Goal: Information Seeking & Learning: Learn about a topic

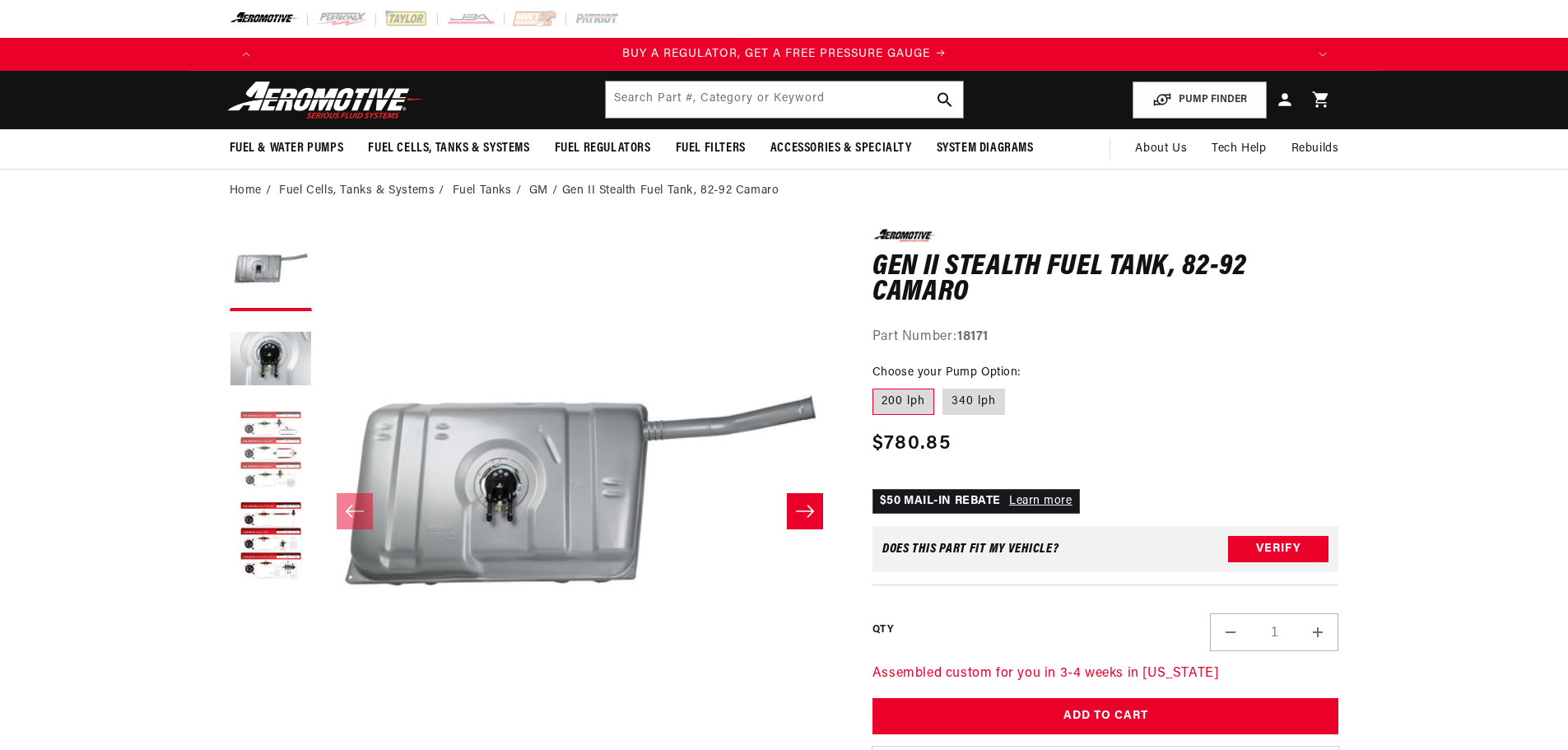
click at [270, 434] on button "Load image 3 in gallery view" at bounding box center [270, 451] width 82 height 82
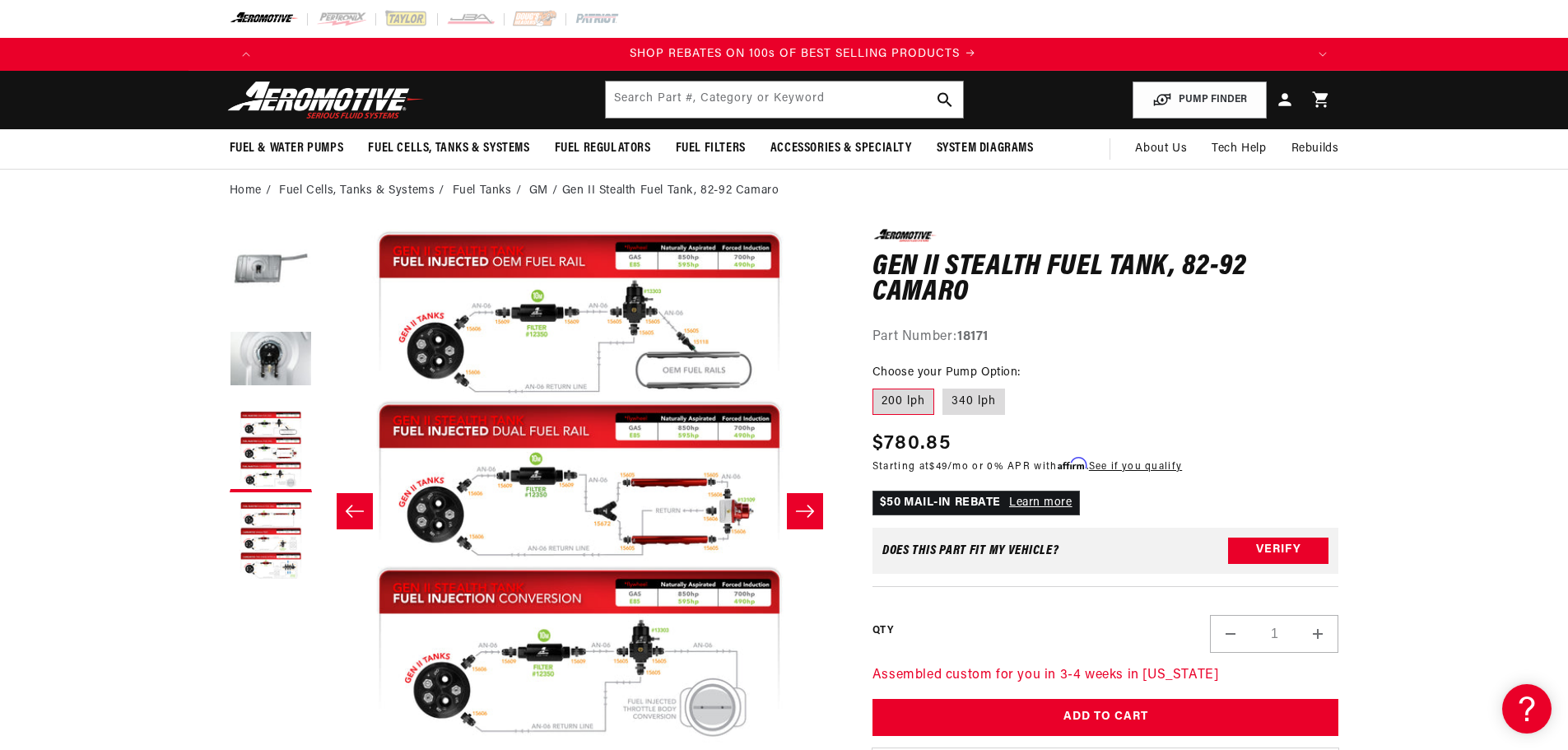
scroll to position [0, 2087]
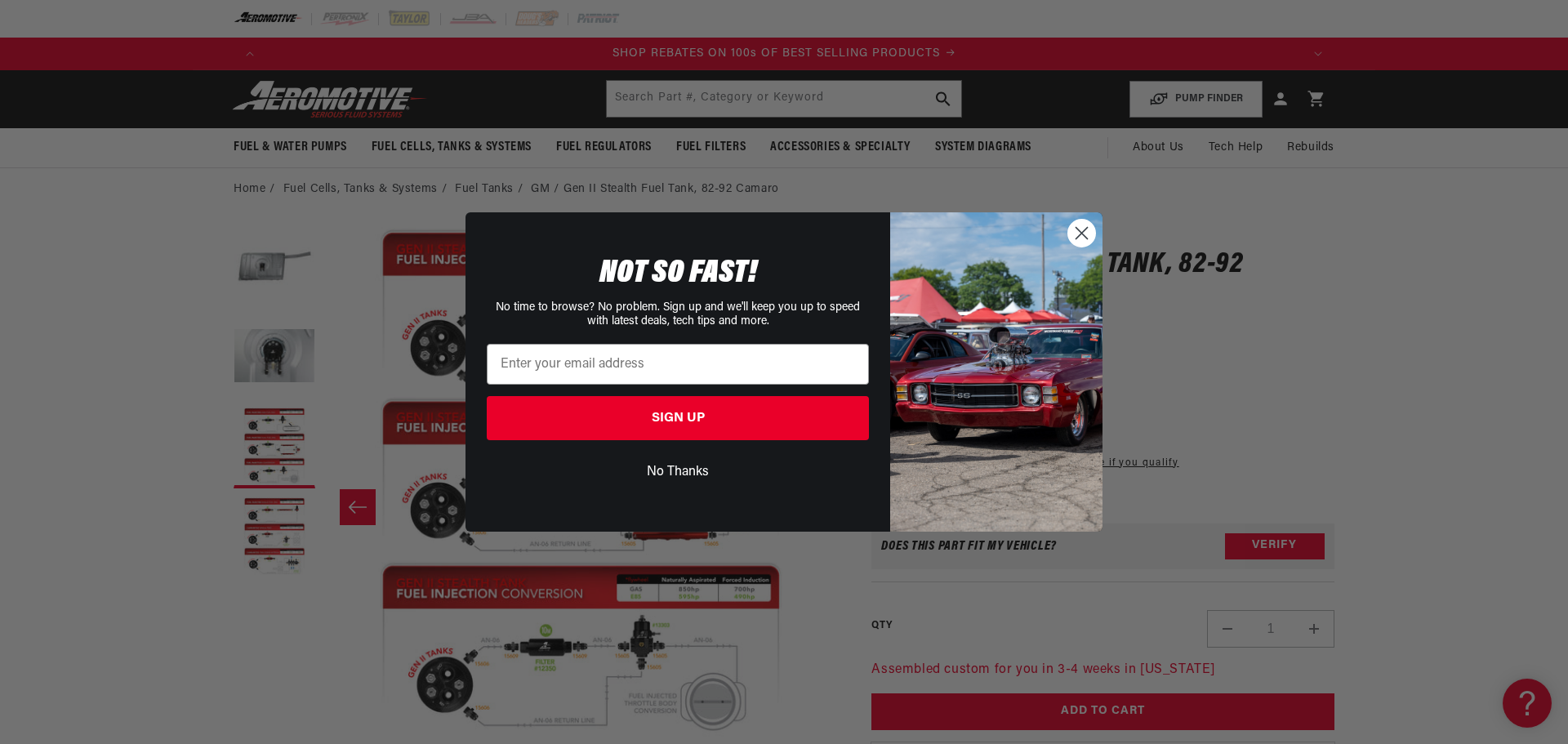
click at [1085, 237] on icon "Close dialog" at bounding box center [1082, 233] width 11 height 11
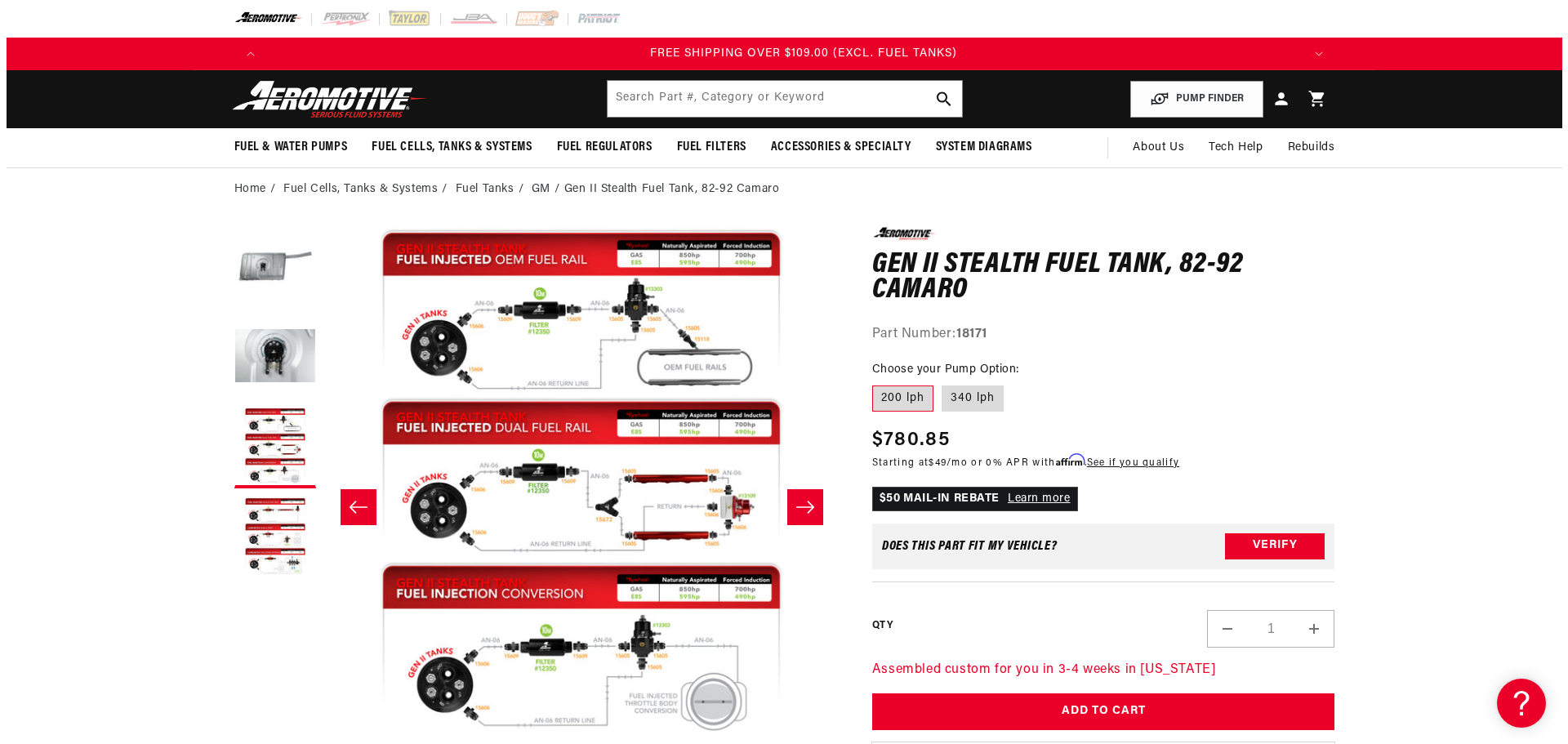
scroll to position [0, 3106]
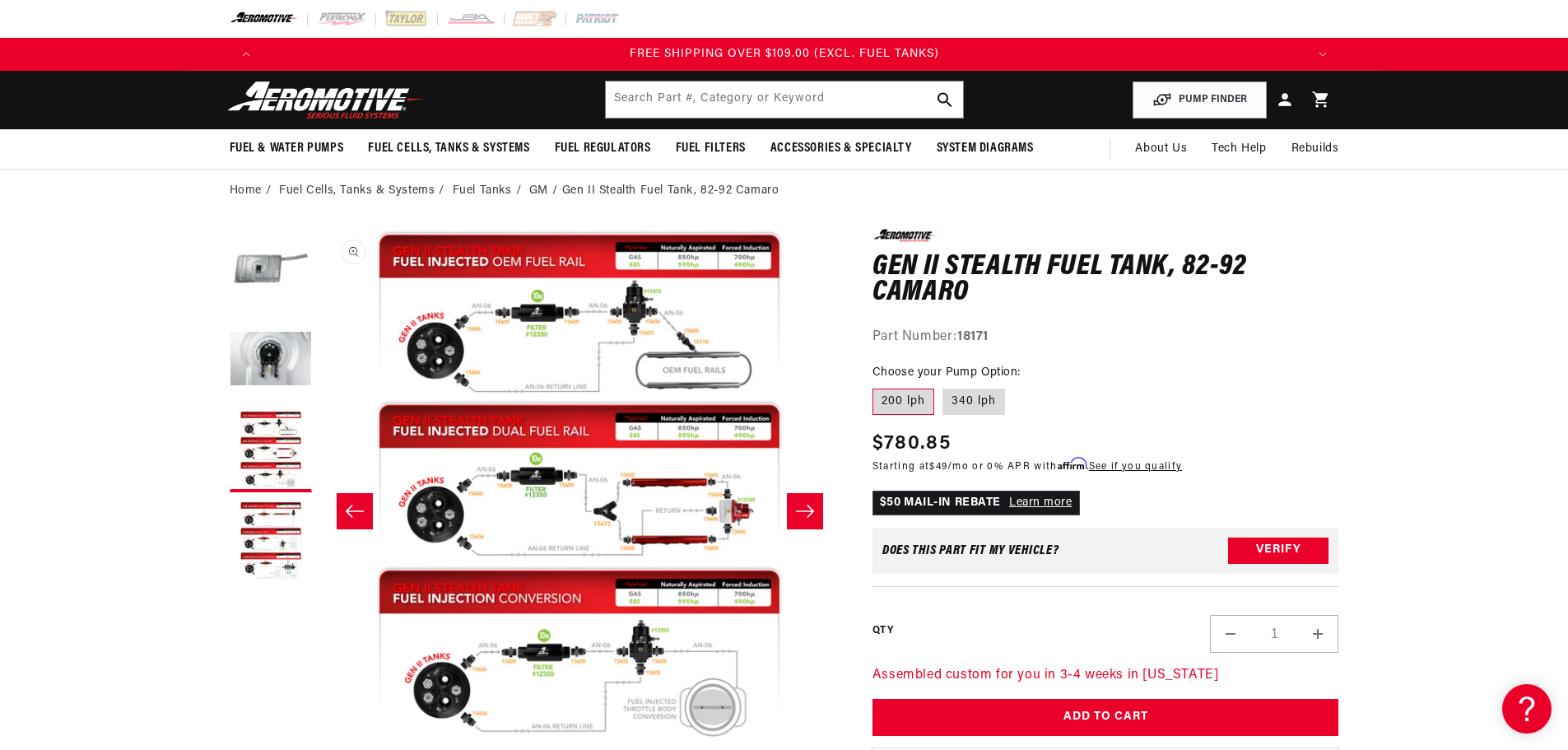
click at [319, 749] on button "Open media 3 in modal" at bounding box center [319, 749] width 0 height 0
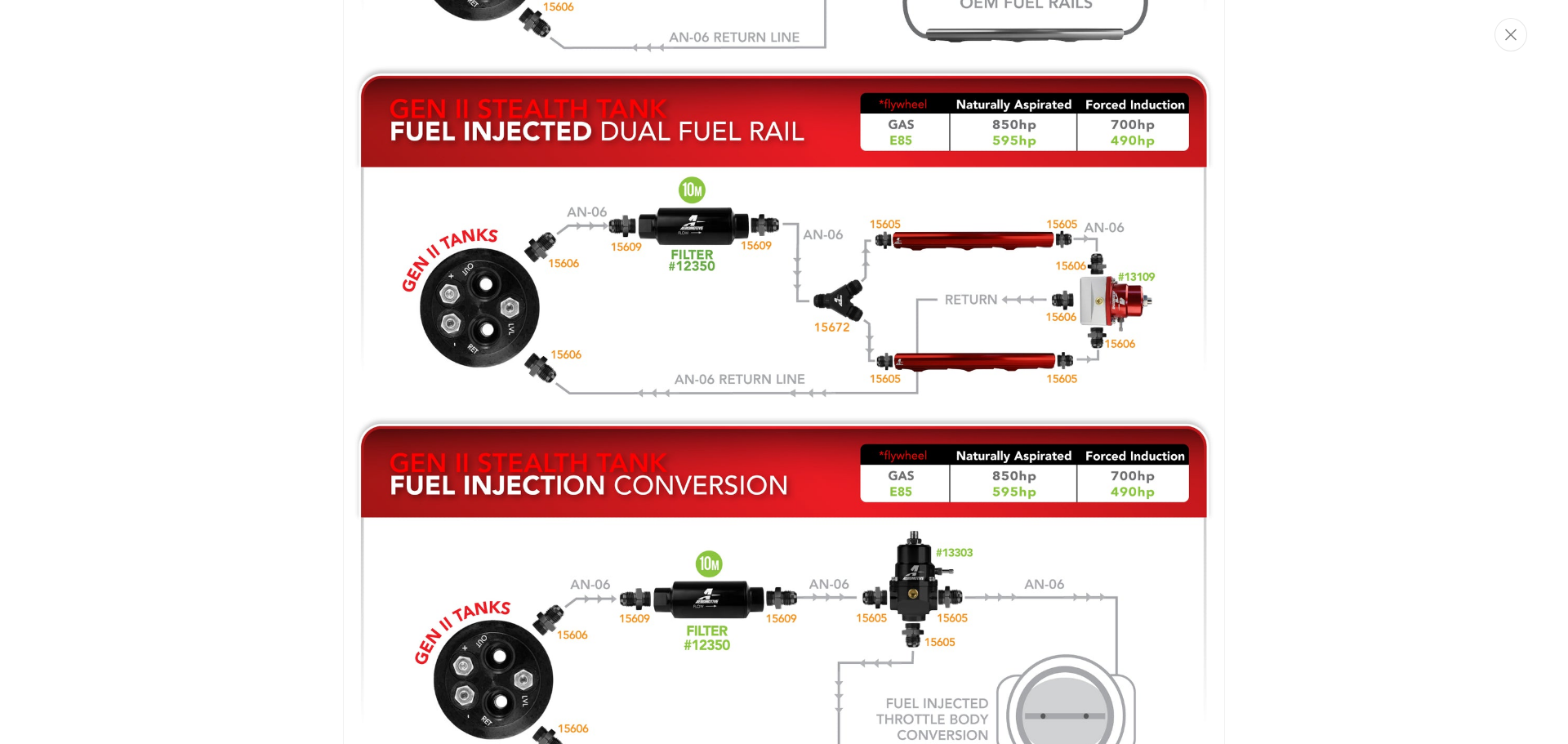
scroll to position [0, 0]
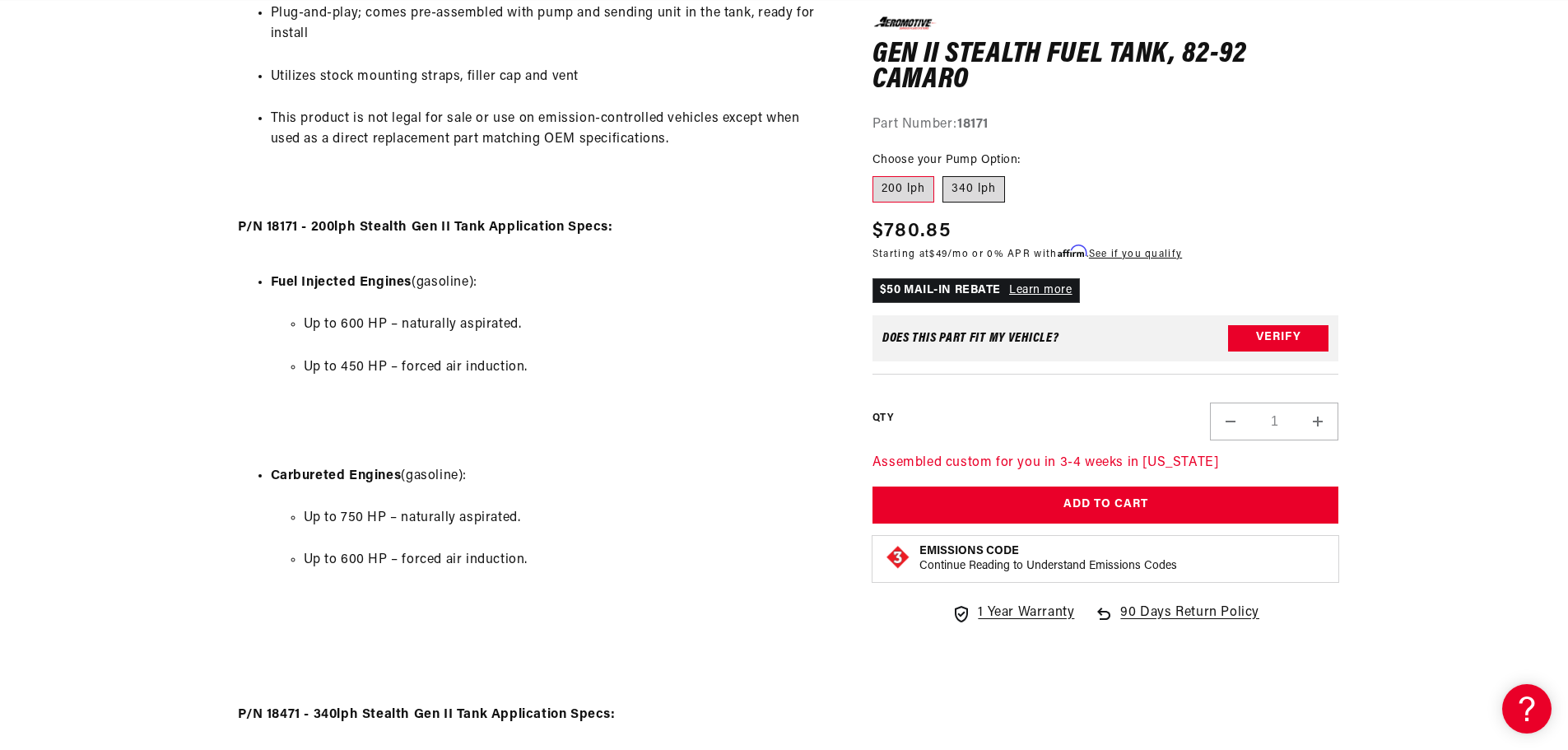
click at [979, 182] on label "340 lph" at bounding box center [974, 189] width 62 height 26
click at [943, 174] on input "340 lph" at bounding box center [943, 173] width 1 height 1
radio input "true"
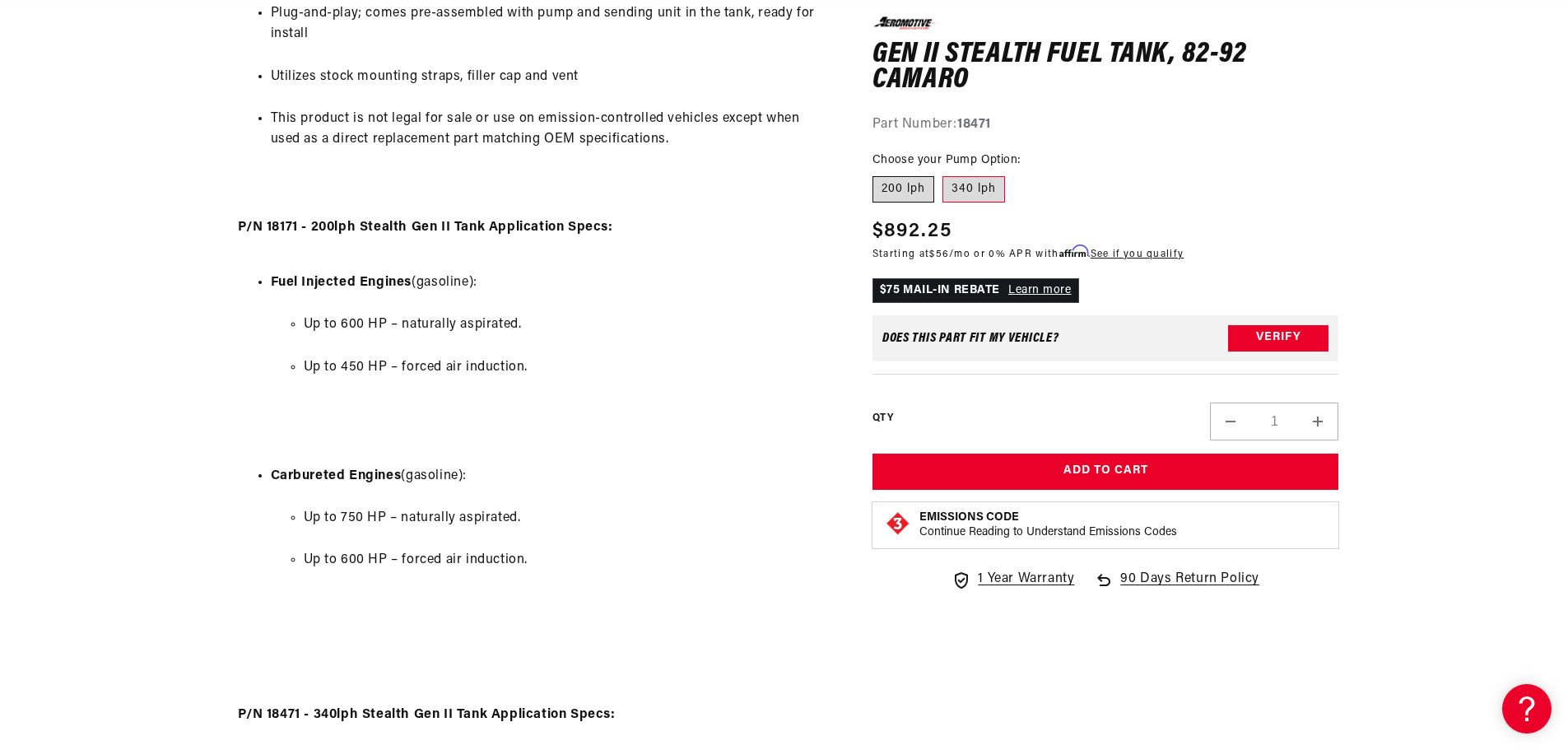
click at [908, 193] on label "200 lph" at bounding box center [902, 189] width 61 height 26
click at [878, 174] on input "200 lph" at bounding box center [877, 173] width 1 height 1
radio input "true"
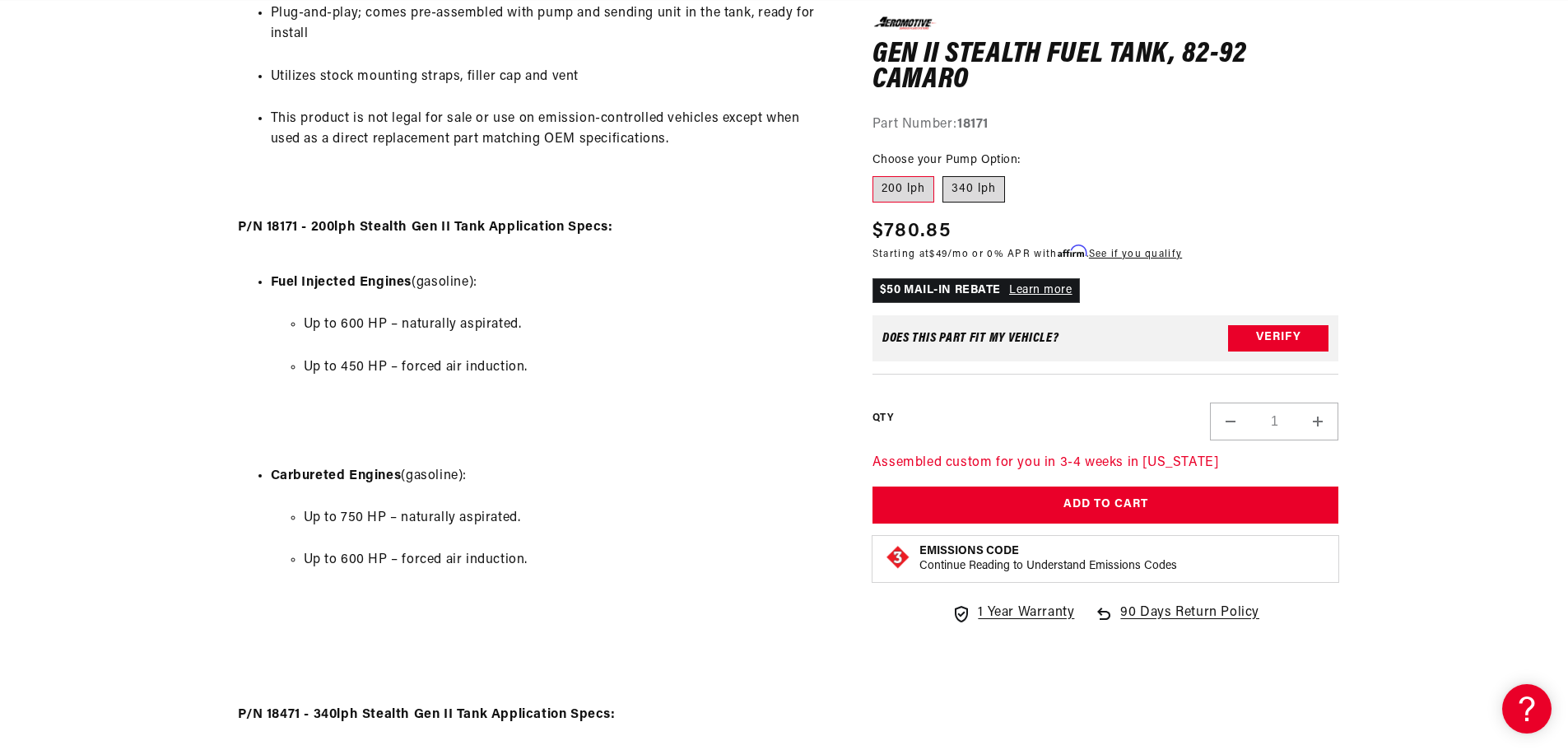
click at [982, 184] on label "340 lph" at bounding box center [974, 189] width 62 height 26
click at [943, 174] on input "340 lph" at bounding box center [943, 173] width 1 height 1
radio input "true"
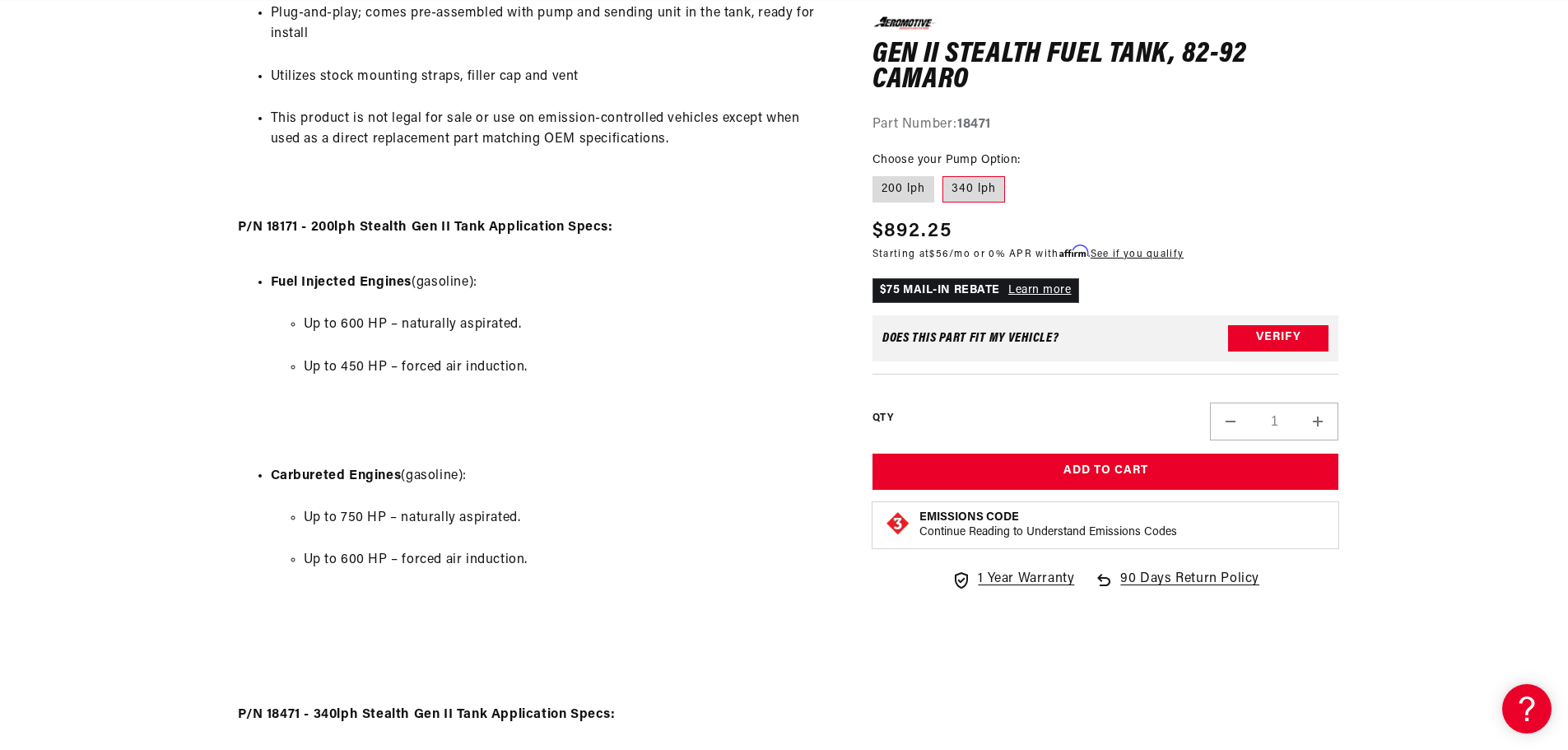
scroll to position [0, 2087]
click at [914, 182] on label "200 lph" at bounding box center [902, 189] width 61 height 26
click at [878, 174] on input "200 lph" at bounding box center [877, 173] width 1 height 1
radio input "true"
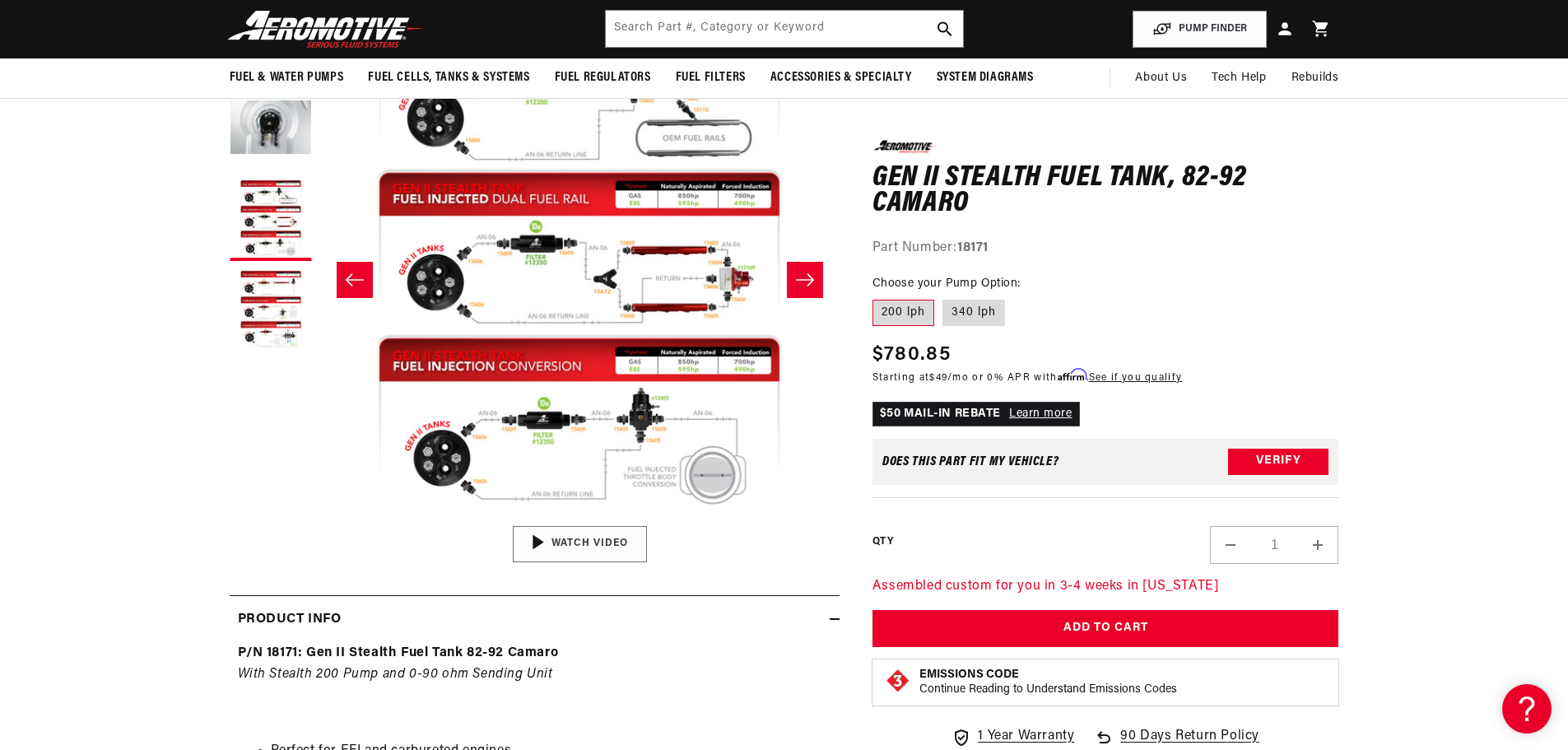
click at [586, 542] on div "01:47" at bounding box center [580, 544] width 249 height 140
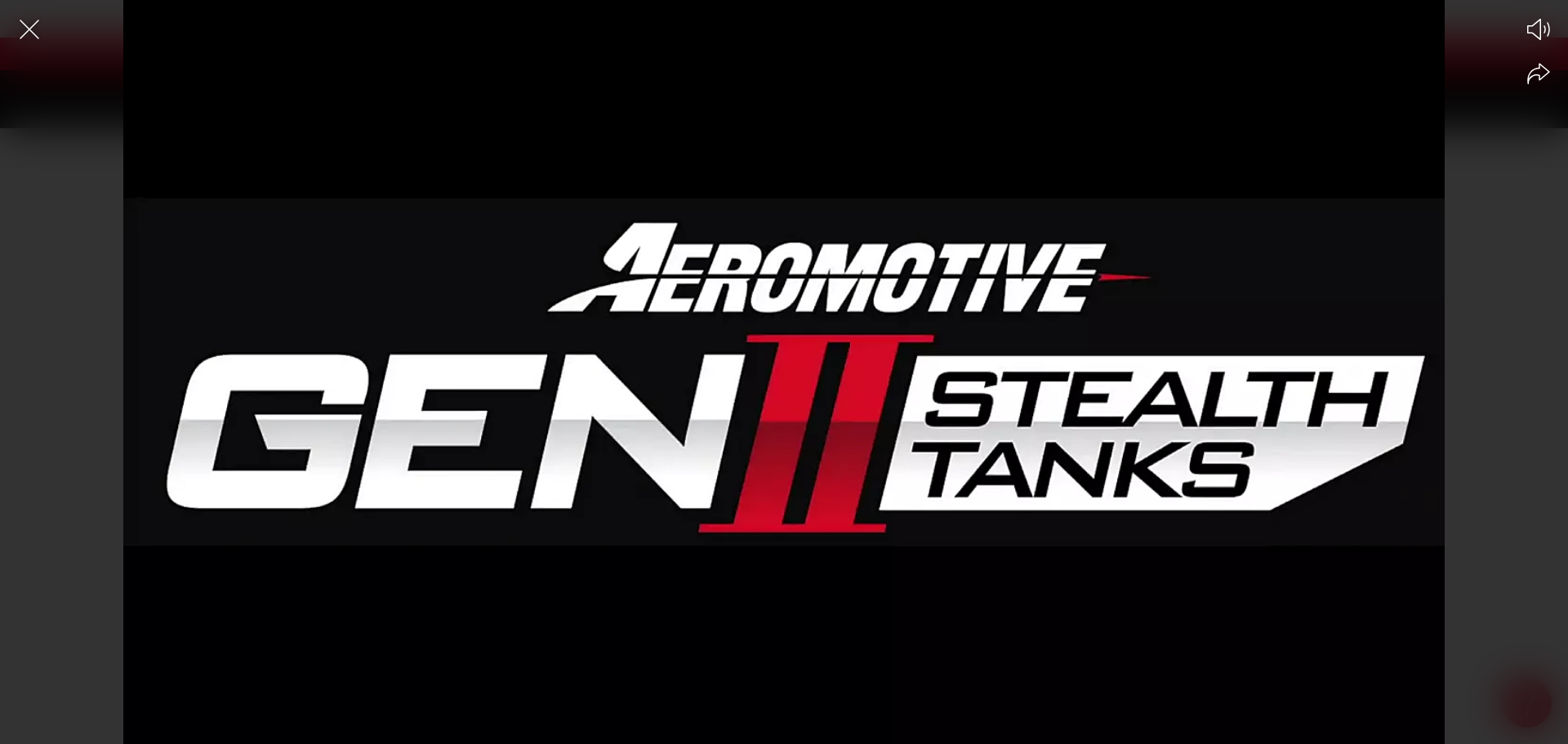
scroll to position [0, 1036]
click at [1025, 422] on div at bounding box center [784, 400] width 1568 height 687
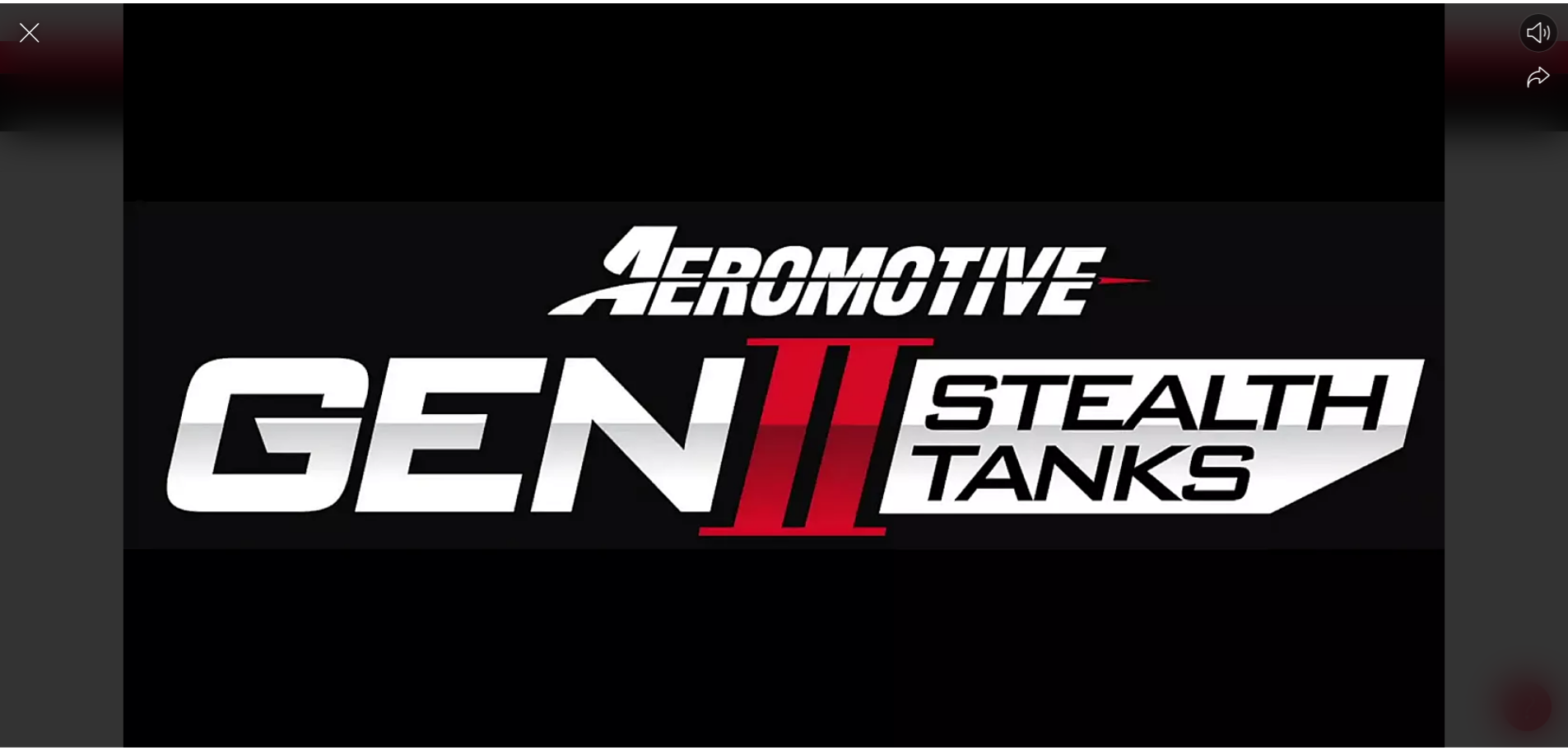
scroll to position [0, 2087]
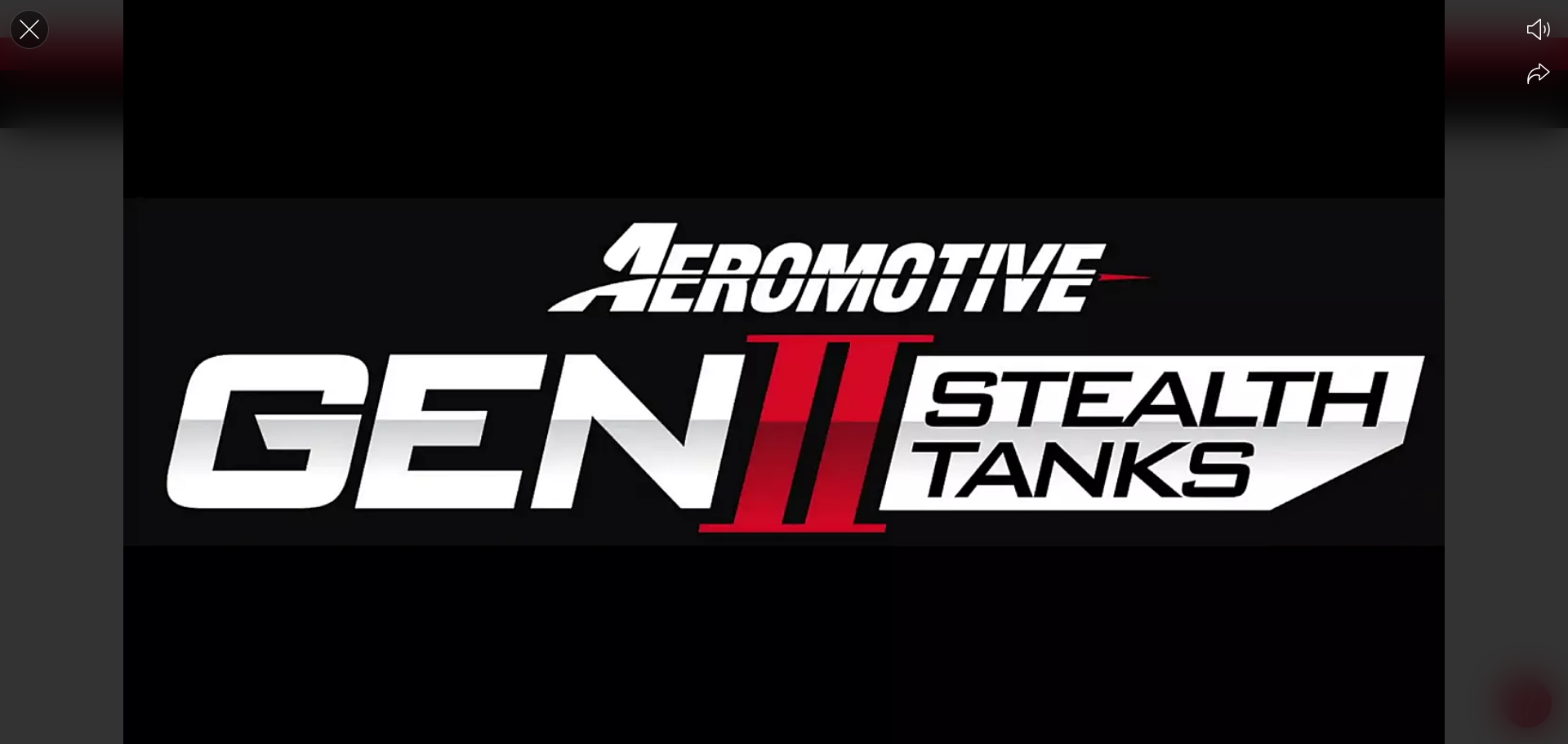
click at [35, 30] on icon "Close the video player" at bounding box center [29, 29] width 36 height 36
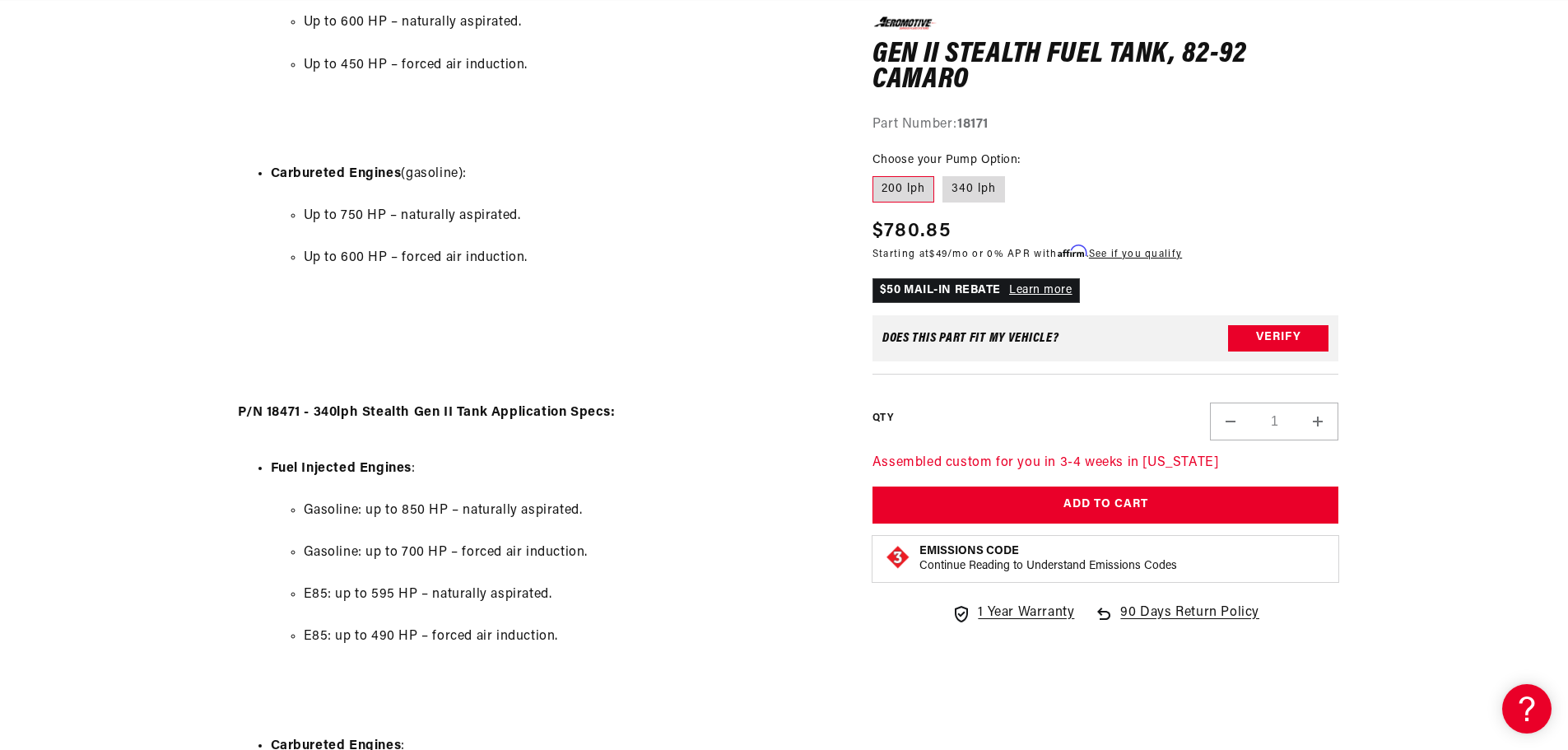
scroll to position [0, 2872]
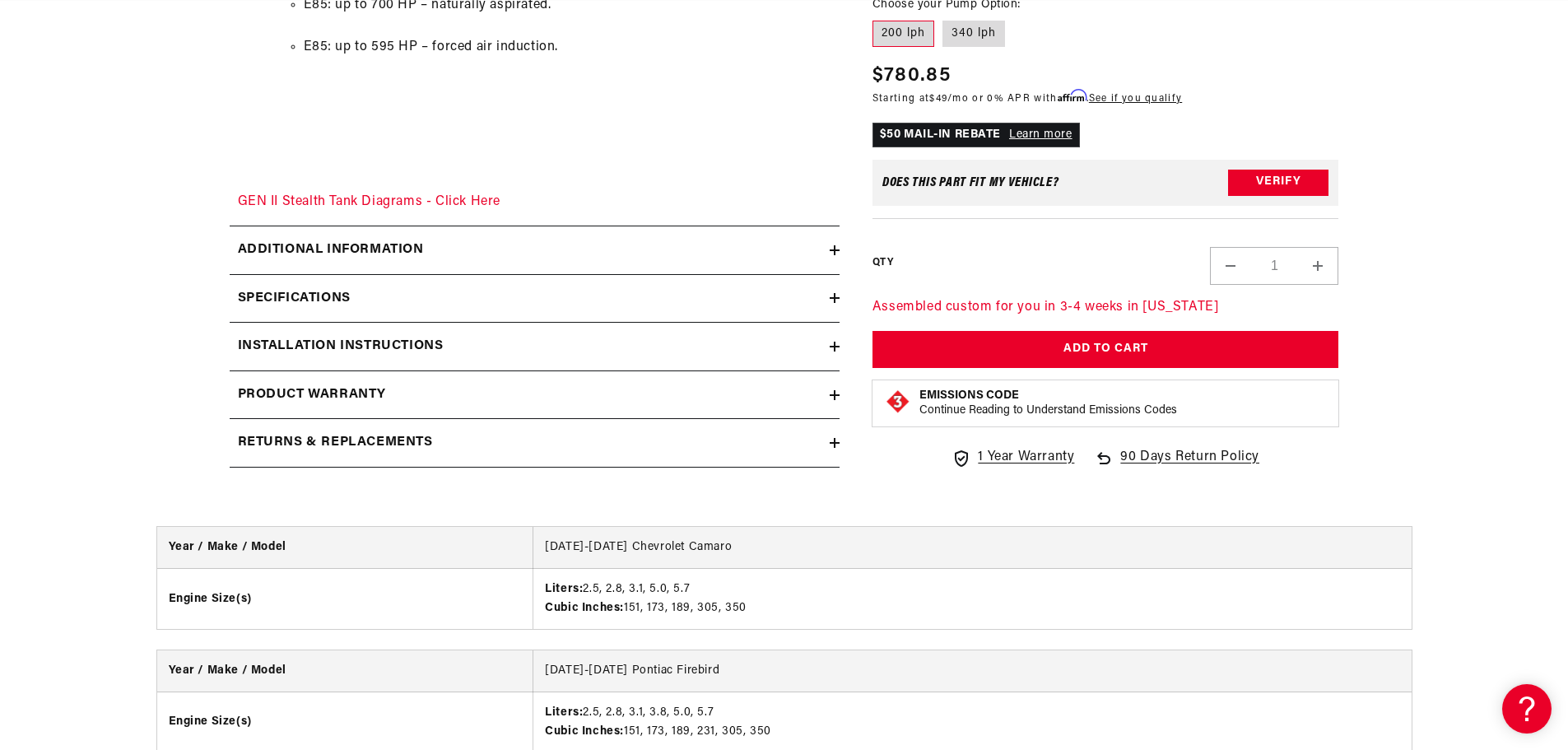
click at [832, 246] on icon at bounding box center [834, 250] width 9 height 9
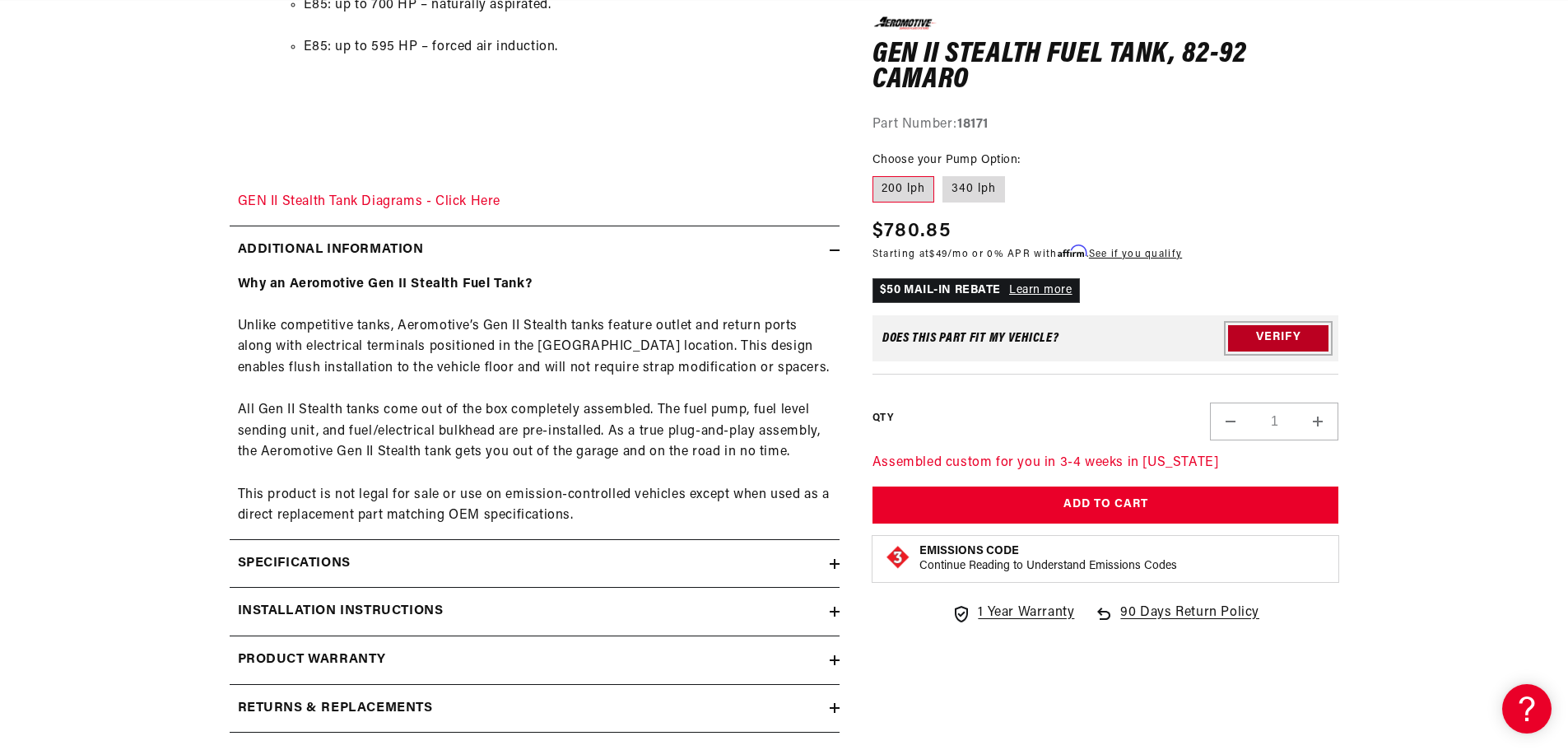
click at [1282, 335] on button "Verify" at bounding box center [1278, 337] width 100 height 26
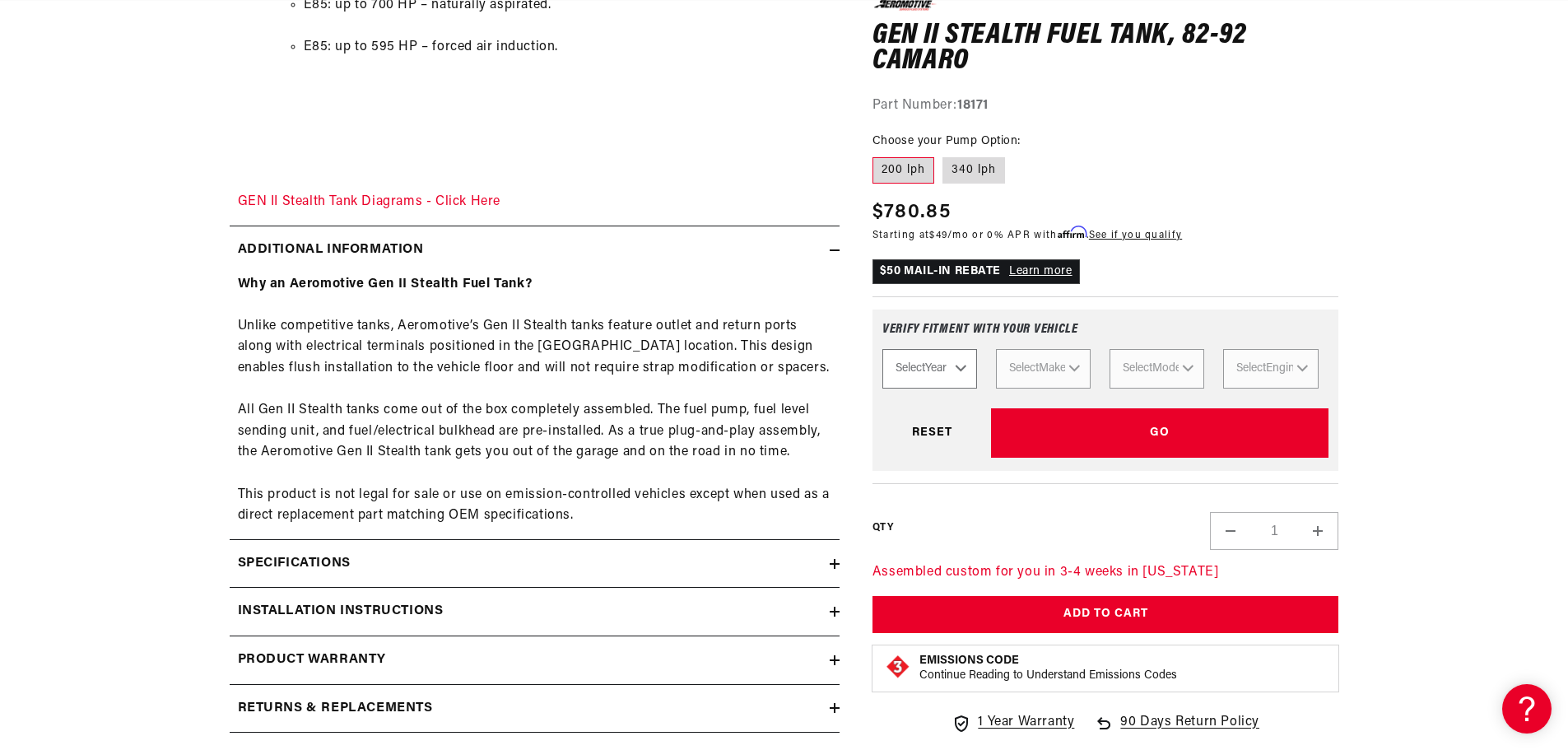
click at [916, 374] on select "Select Year 2023 2022 2021 2020 2019 2018 2017 2016 2015 2014 2013 2012 2011 20…" at bounding box center [929, 368] width 94 height 40
select select "1986"
click at [882, 349] on select "Select Year 2023 2022 2021 2020 2019 2018 2017 2016 2015 2014 2013 2012 2011 20…" at bounding box center [929, 368] width 94 height 40
select select "1986"
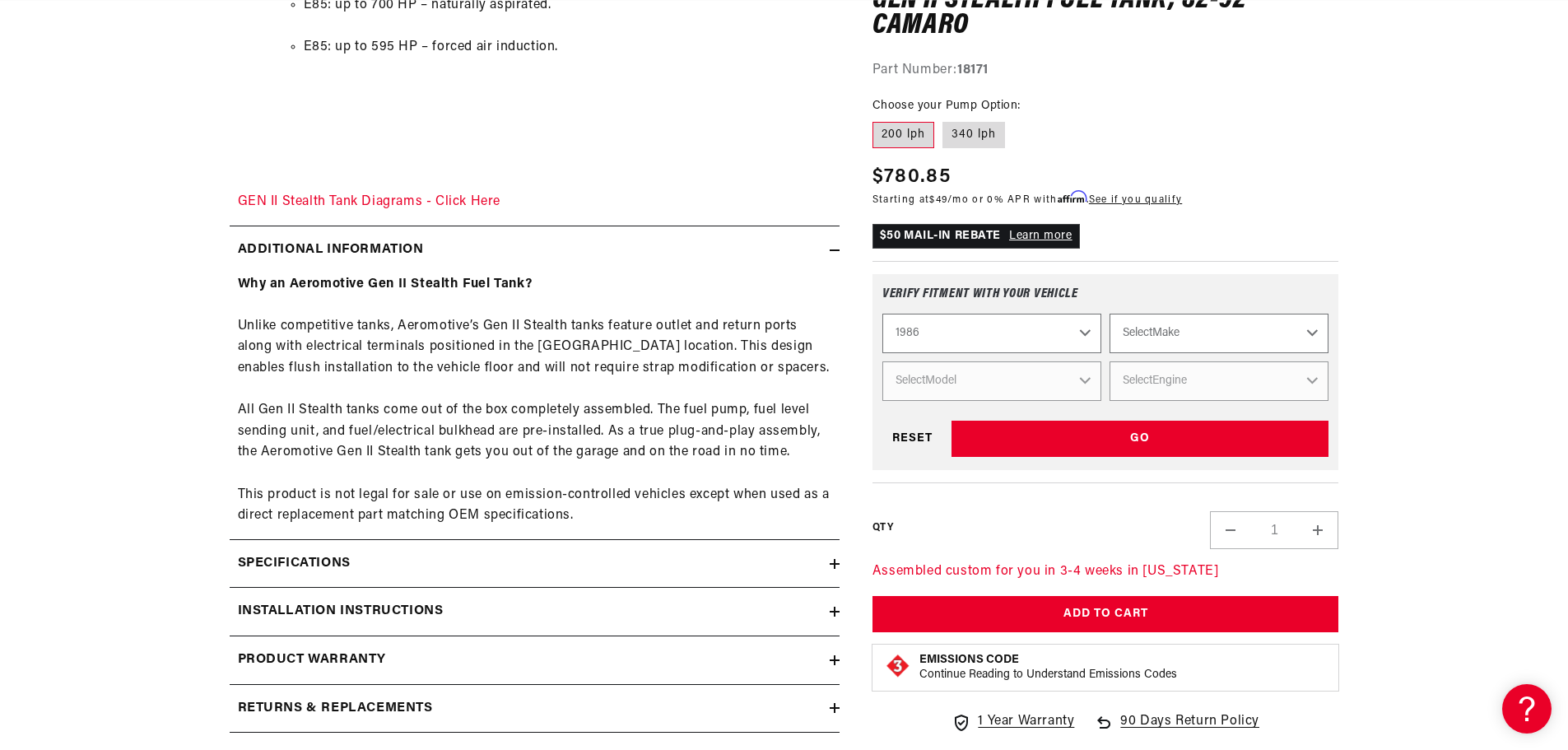
click at [1160, 346] on select "Select Make Buick Chevrolet Chrysler Ford Mazda Mitsubishi Nissan Oldsmobile Po…" at bounding box center [1219, 333] width 219 height 40
select select "Chevrolet"
click at [1109, 314] on select "Select Make Buick Chevrolet Chrysler Ford Mazda Mitsubishi Nissan Oldsmobile Po…" at bounding box center [1219, 333] width 219 height 40
select select "Chevrolet"
click at [994, 396] on select "Select Model Camaro Corvette Monte Carlo S10 S10 Blazer" at bounding box center [992, 381] width 219 height 40
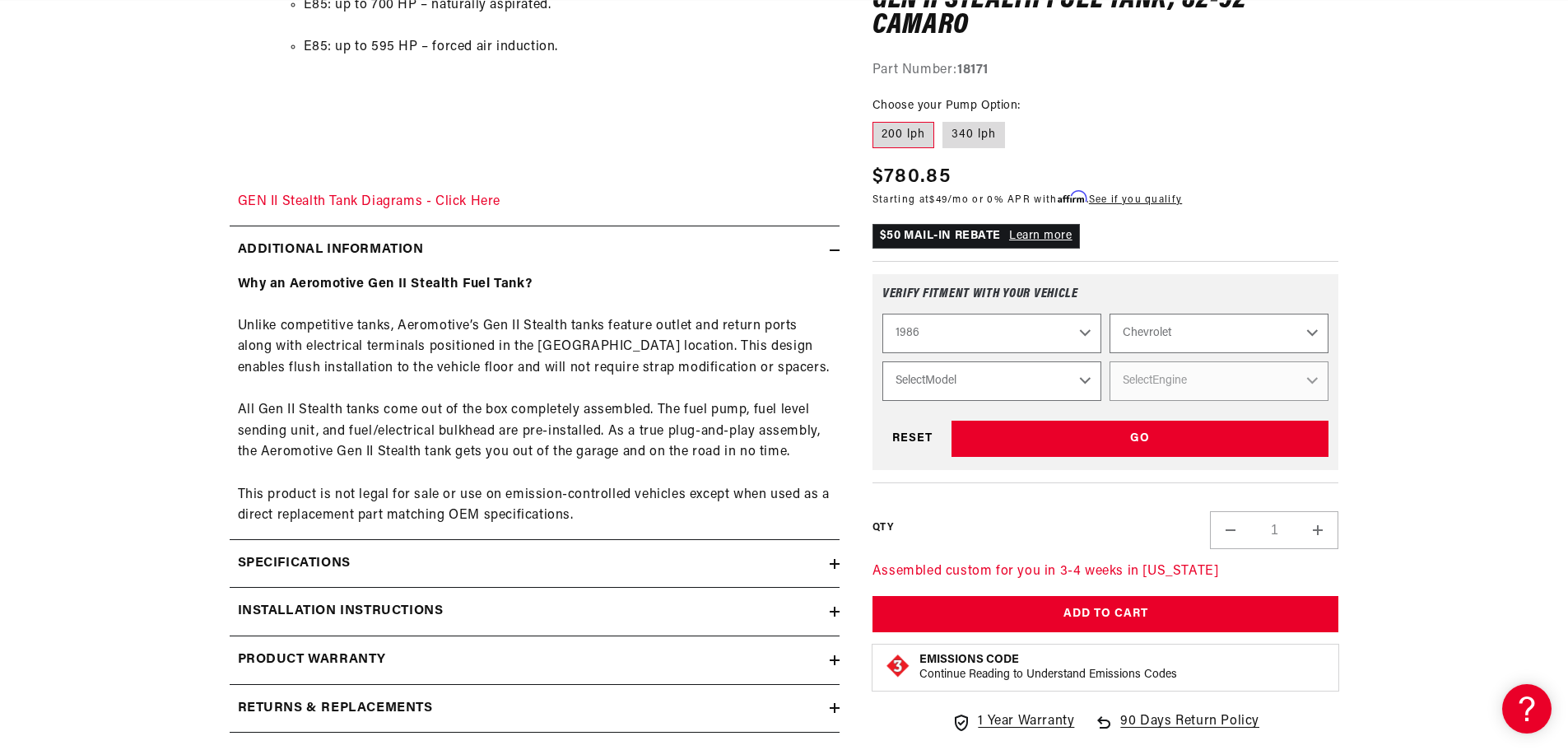
select select "Camaro"
click at [882, 361] on select "Select Model Camaro Corvette Monte Carlo S10 S10 Blazer" at bounding box center [992, 381] width 219 height 40
select select "Camaro"
click at [1135, 392] on select "Select Engine 2.5L 2.8L 5.0L" at bounding box center [1219, 381] width 219 height 40
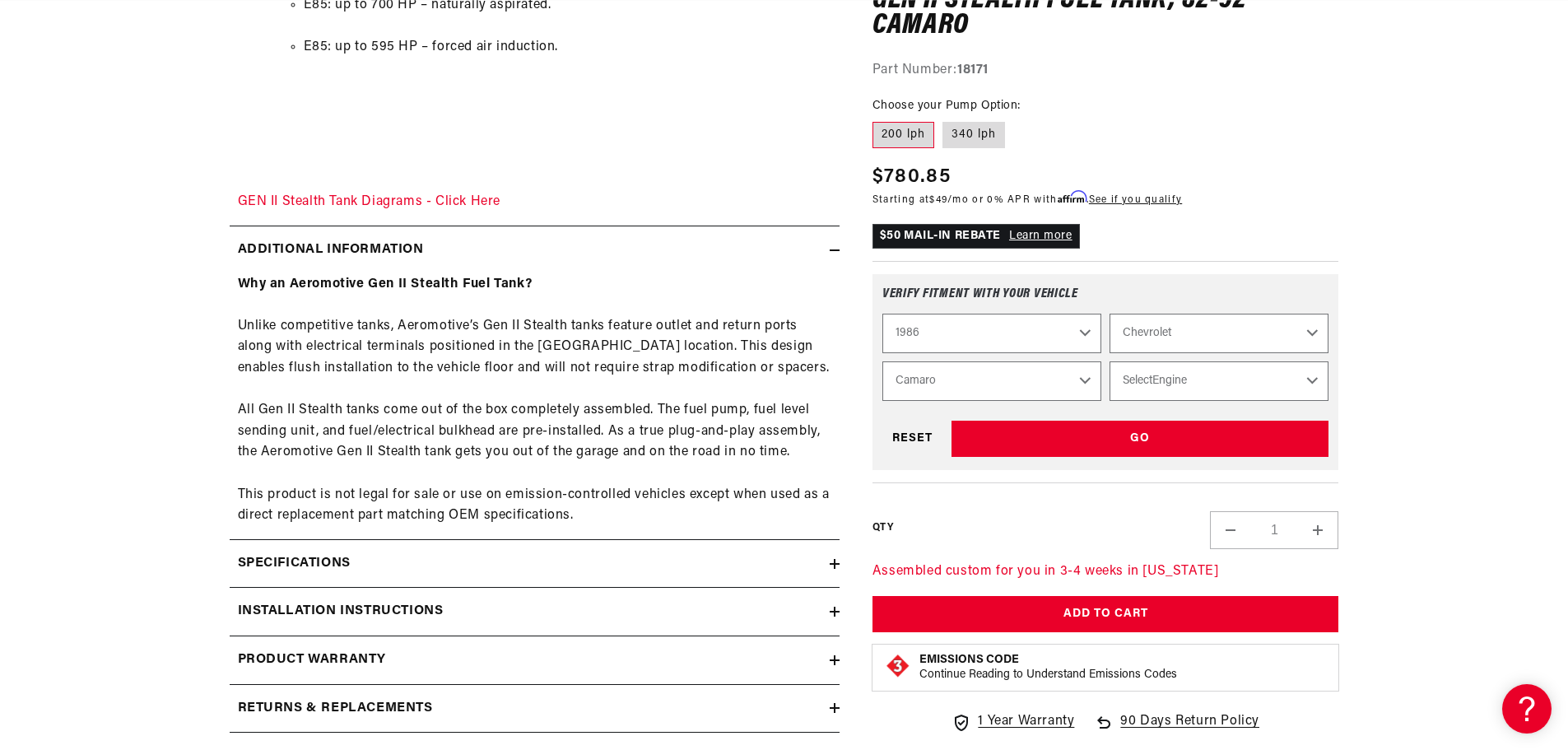
select select "5.0L"
click at [1109, 361] on select "Select Engine 2.5L 2.8L 5.0L" at bounding box center [1219, 381] width 219 height 40
select select "Engine"
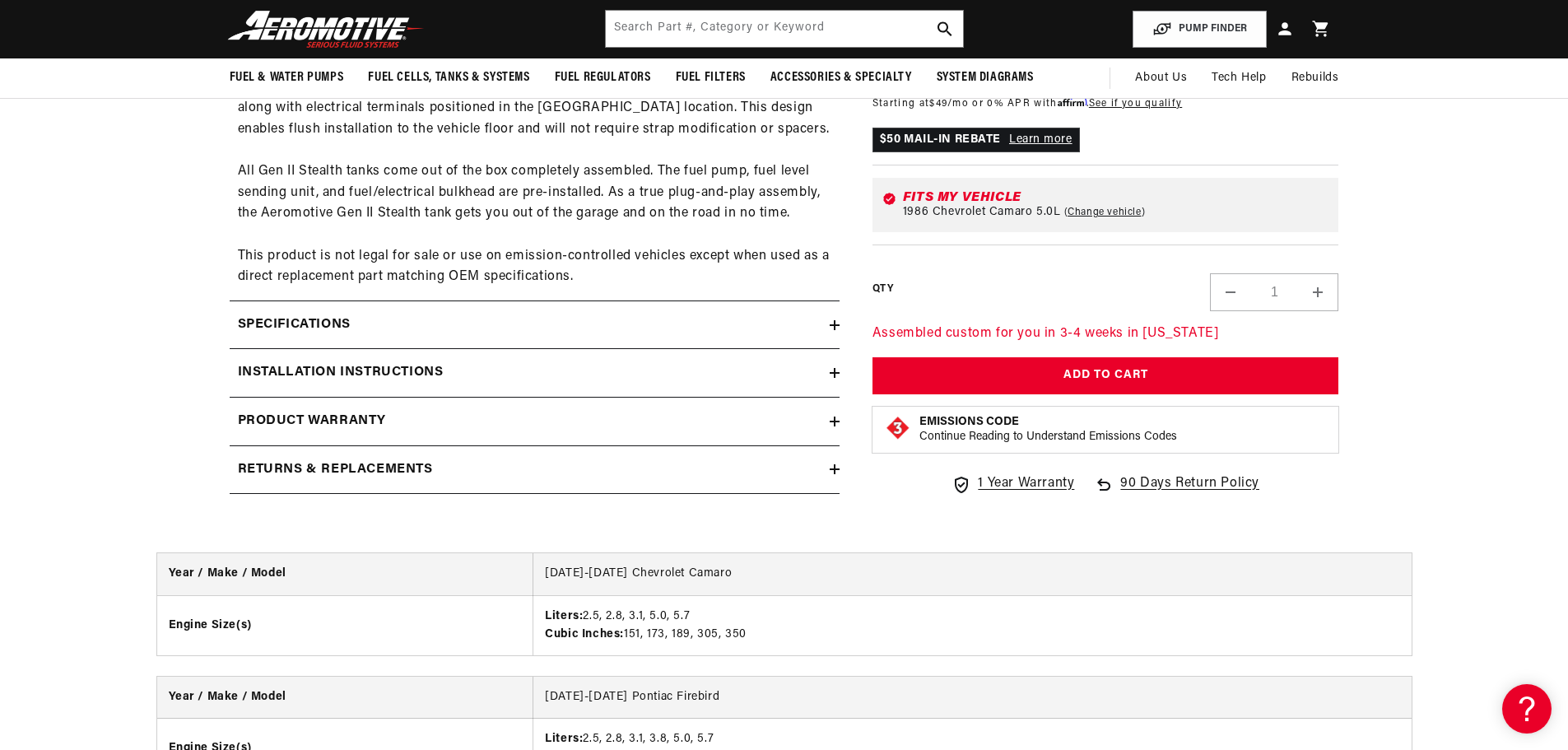
scroll to position [0, 2087]
click at [834, 317] on summary "Specifications" at bounding box center [535, 325] width 610 height 48
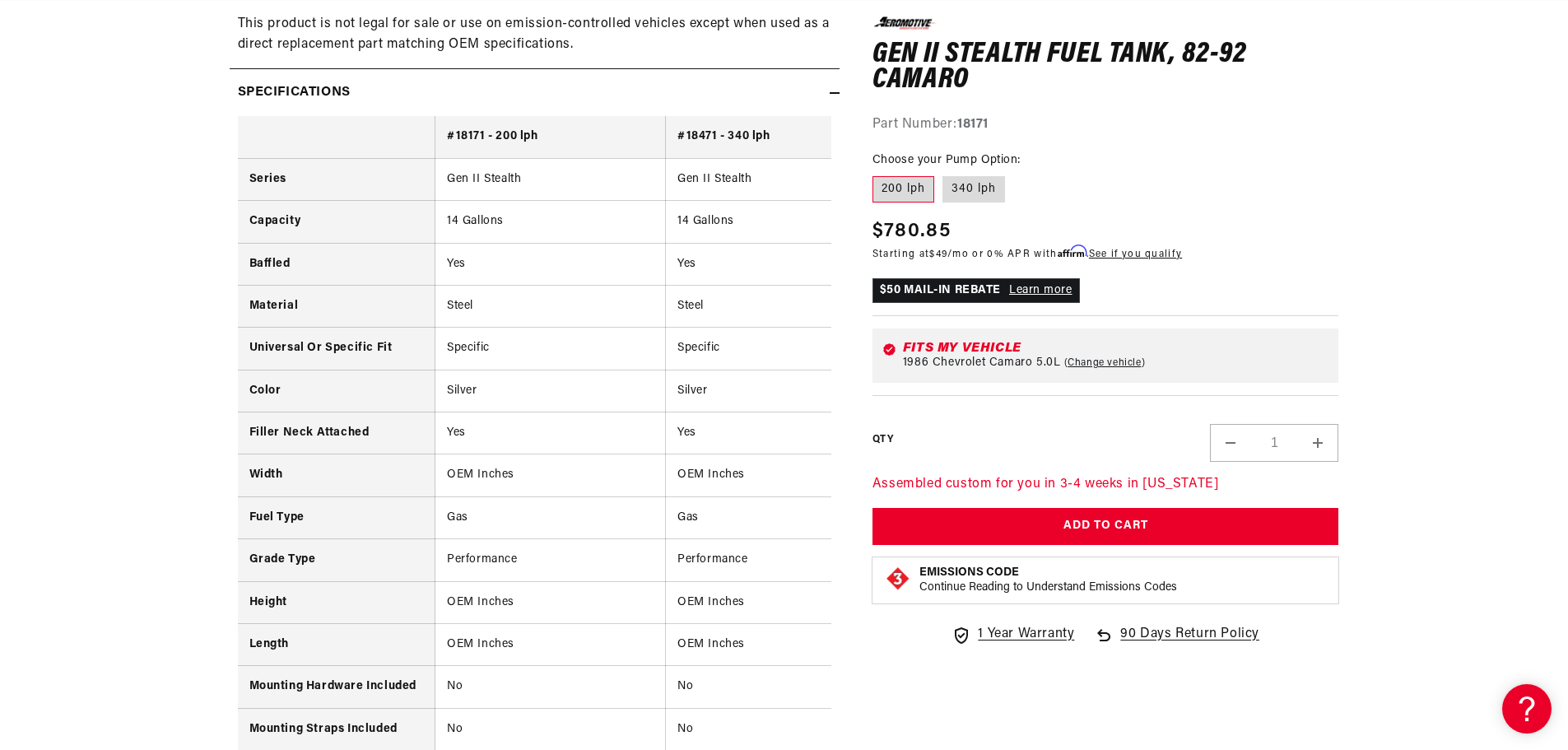
scroll to position [0, 2954]
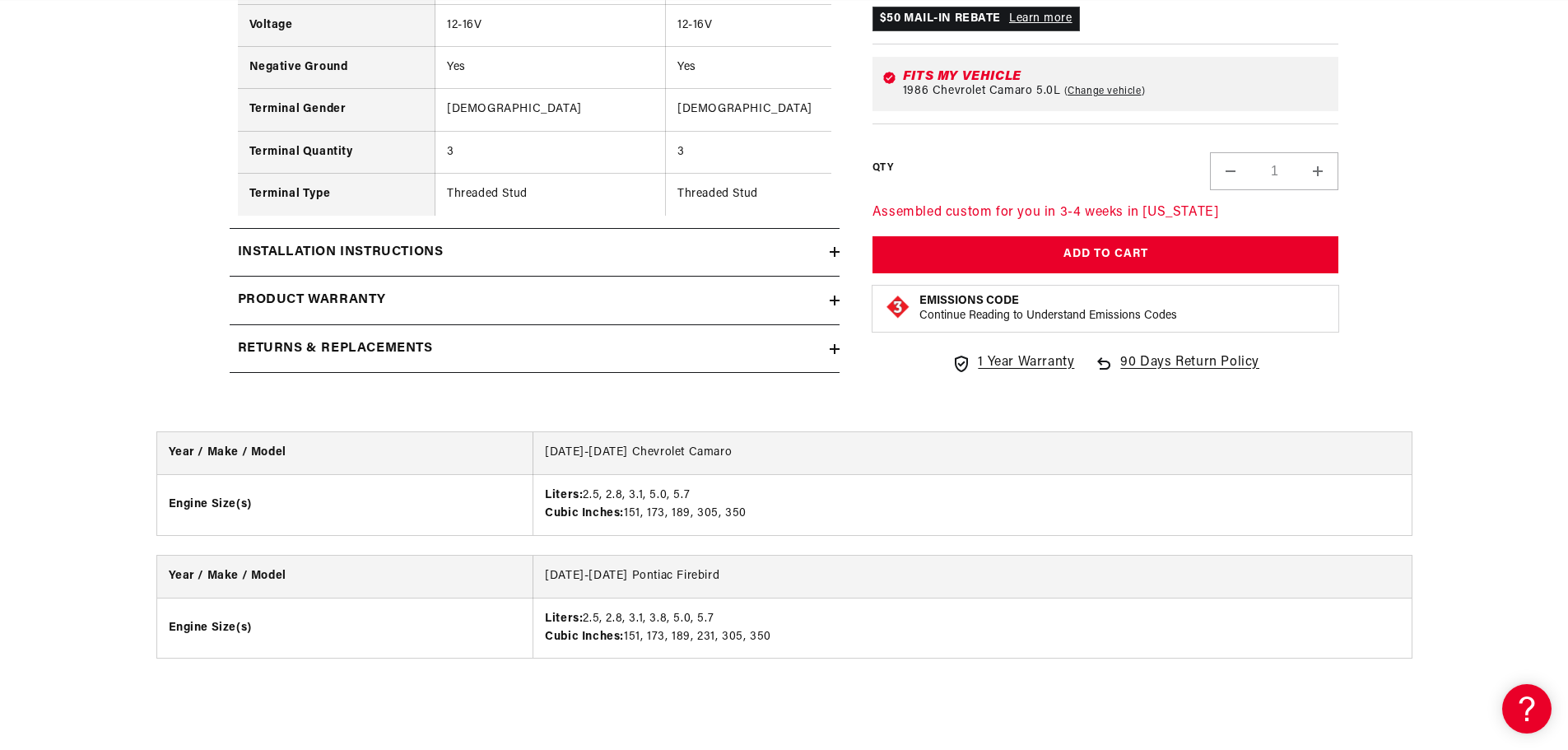
click at [834, 257] on icon at bounding box center [834, 251] width 0 height 9
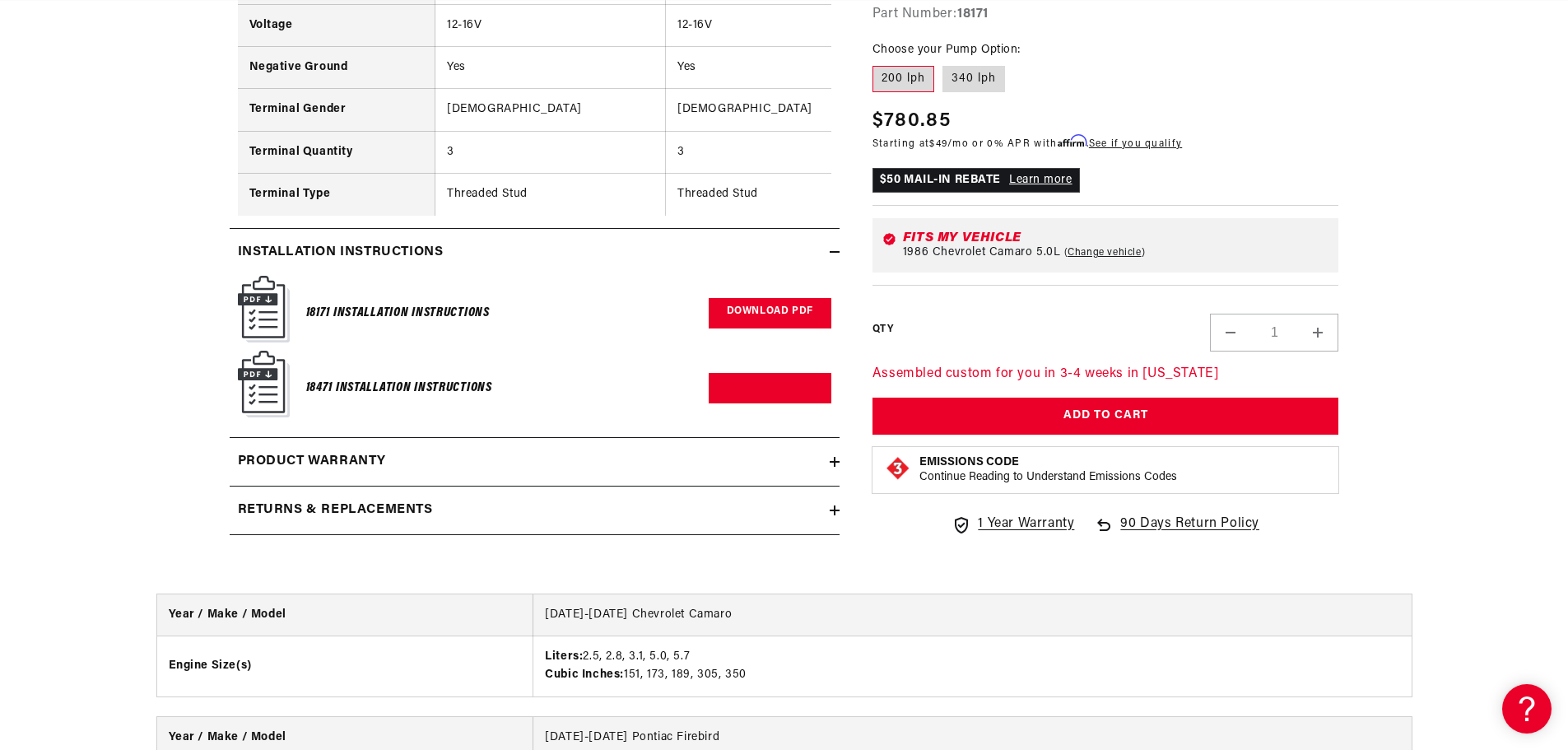
click at [784, 323] on link "Download PDF" at bounding box center [770, 313] width 123 height 30
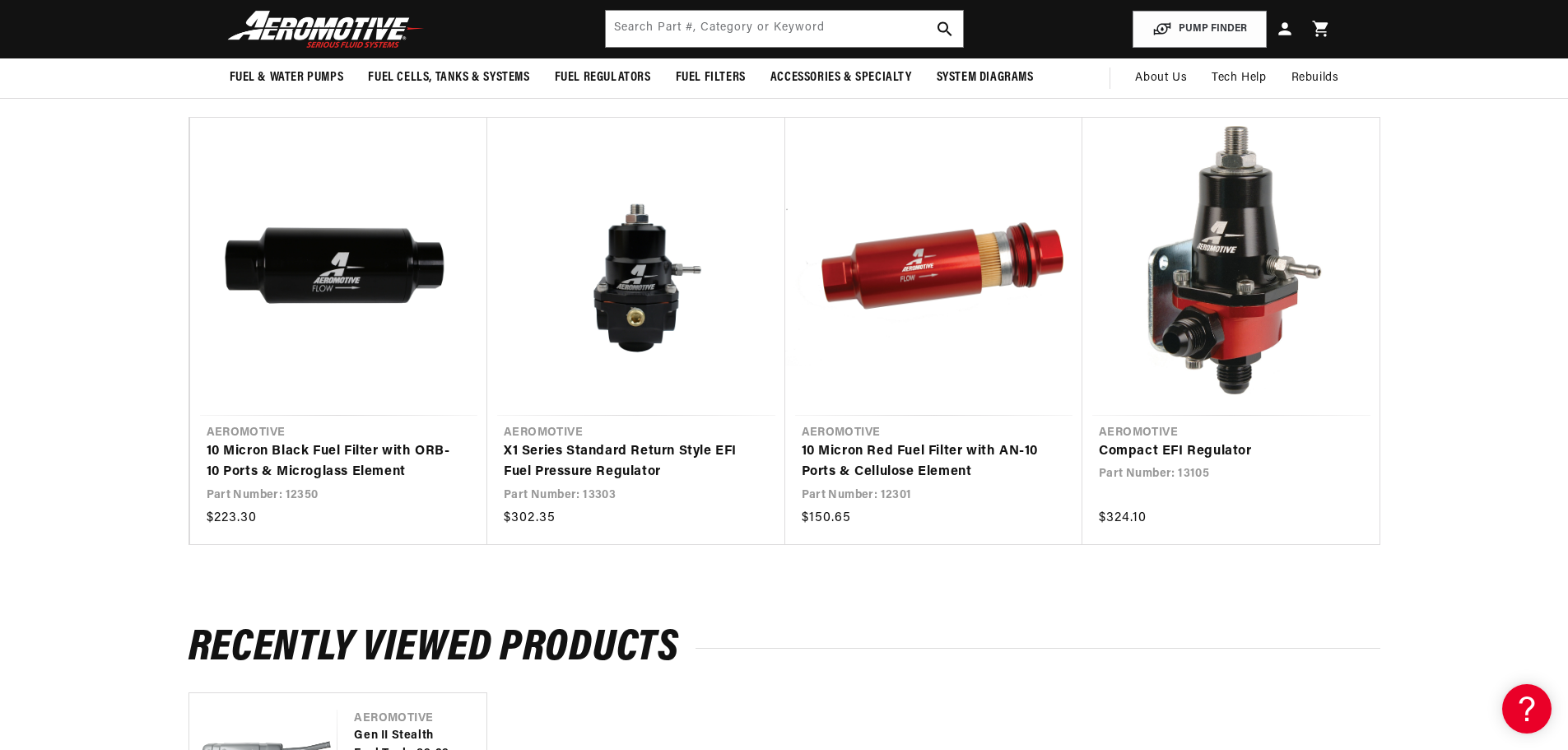
scroll to position [0, 2087]
click at [1165, 461] on link "Compact EFI Regulator" at bounding box center [1222, 452] width 248 height 22
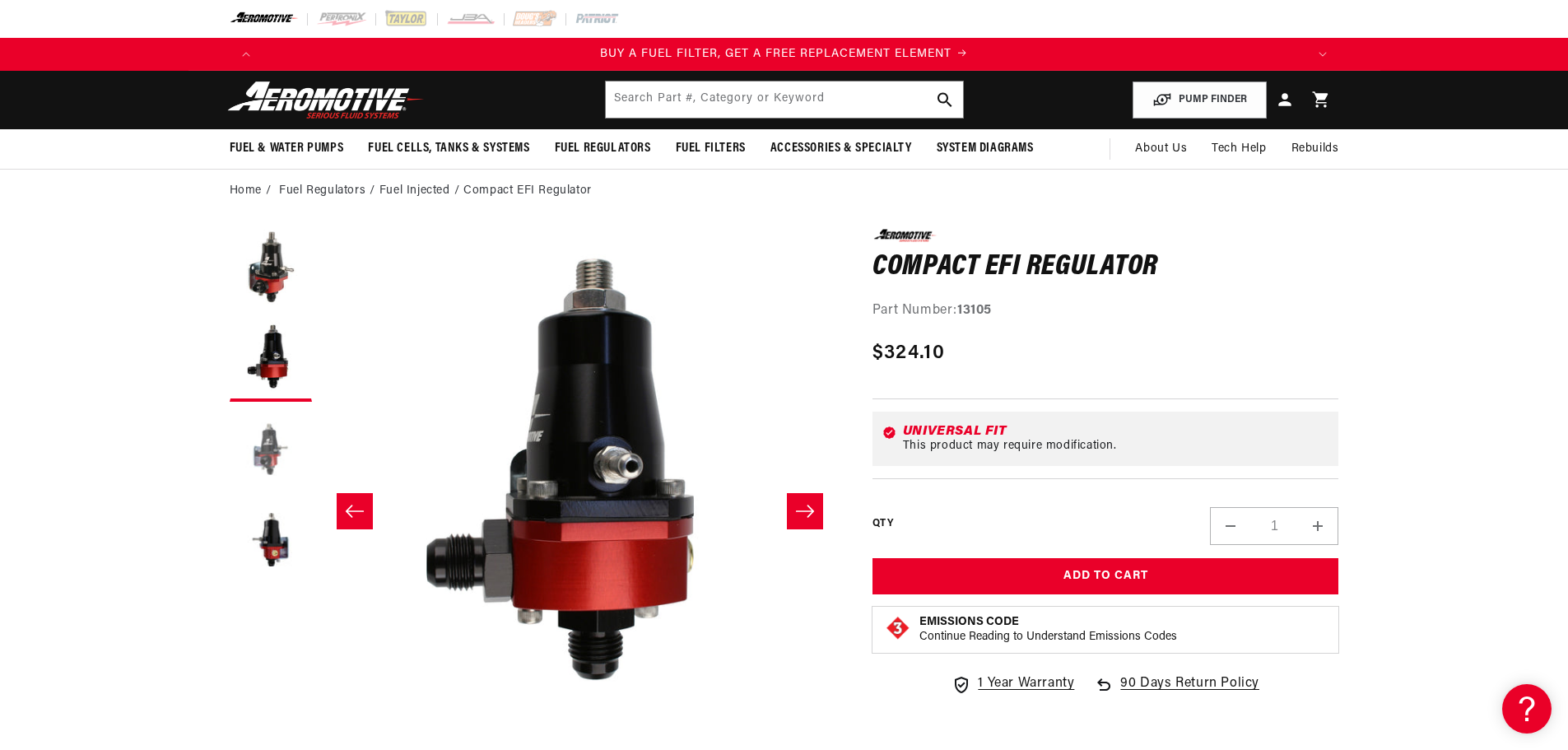
click at [269, 445] on button "Load image 3 in gallery view" at bounding box center [270, 451] width 82 height 82
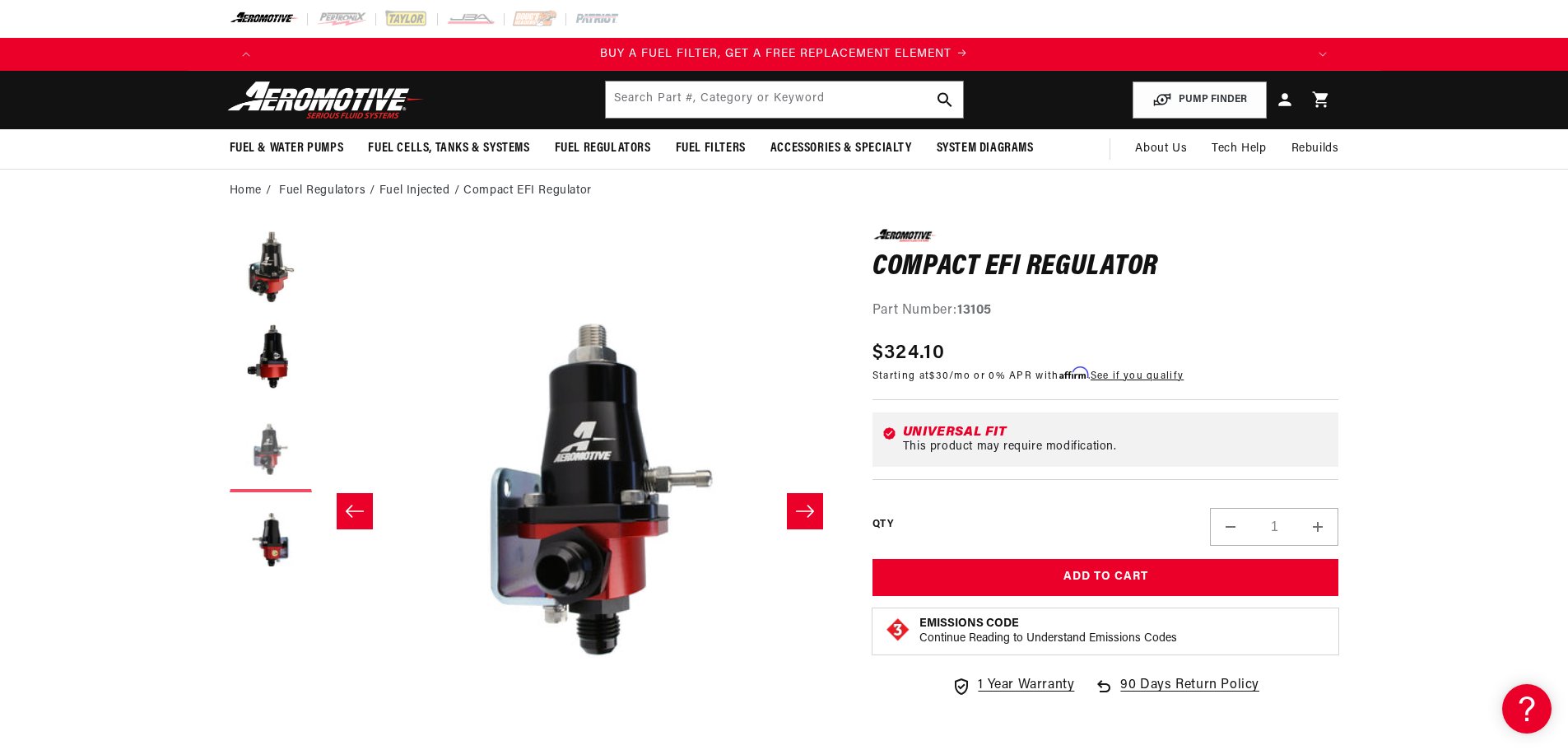
scroll to position [0, 1039]
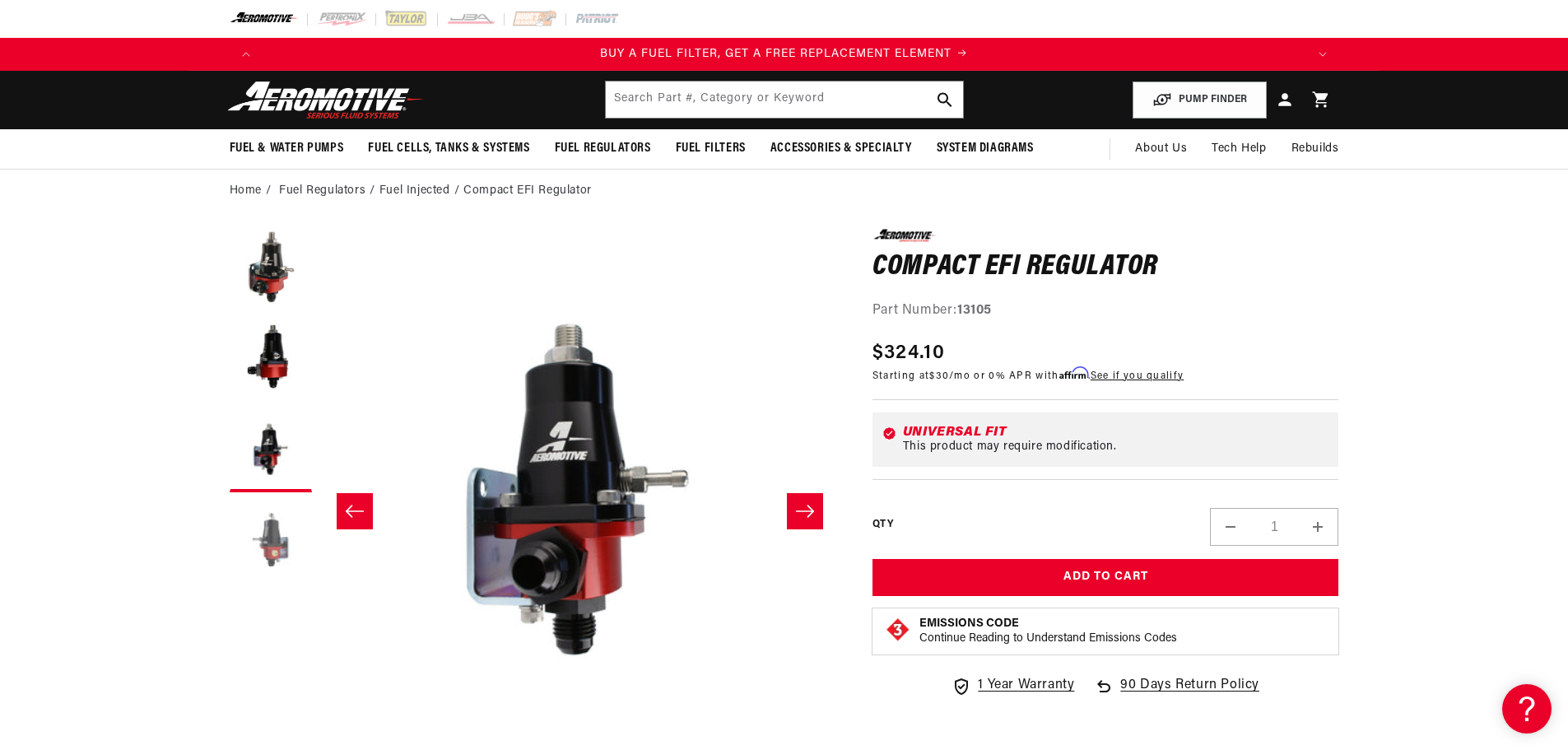
click at [286, 539] on button "Load image 4 in gallery view" at bounding box center [270, 541] width 82 height 82
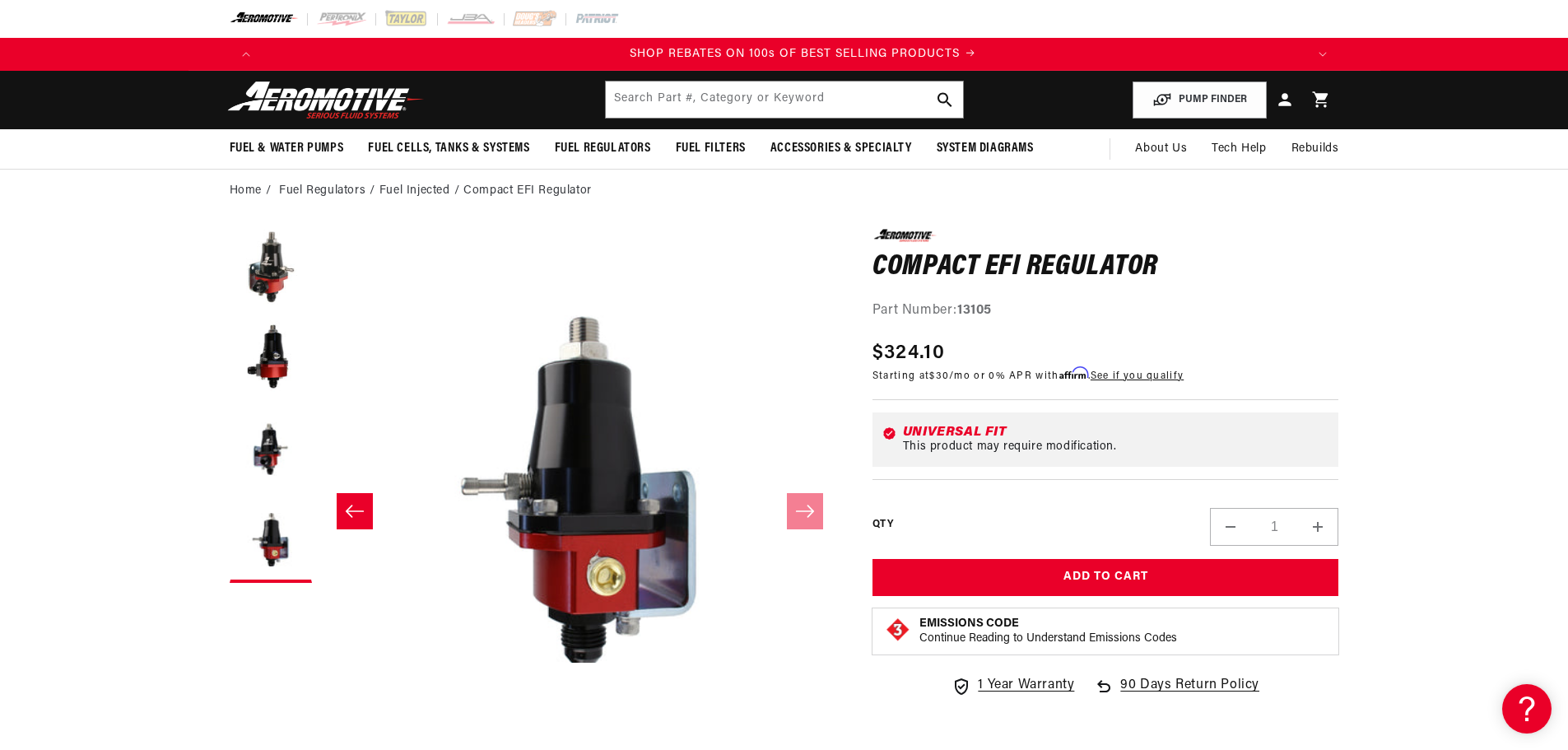
scroll to position [0, 2087]
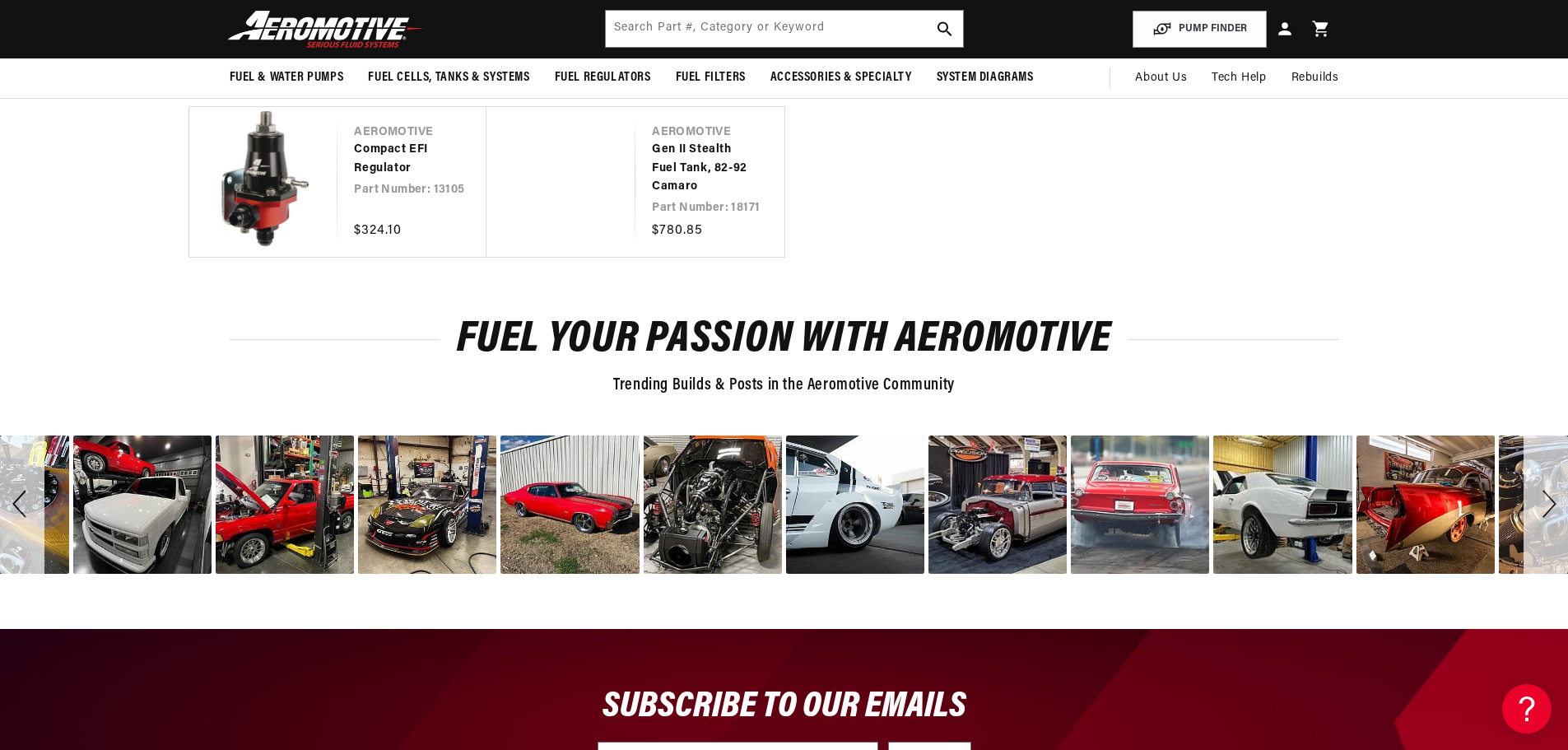
scroll to position [3249, 0]
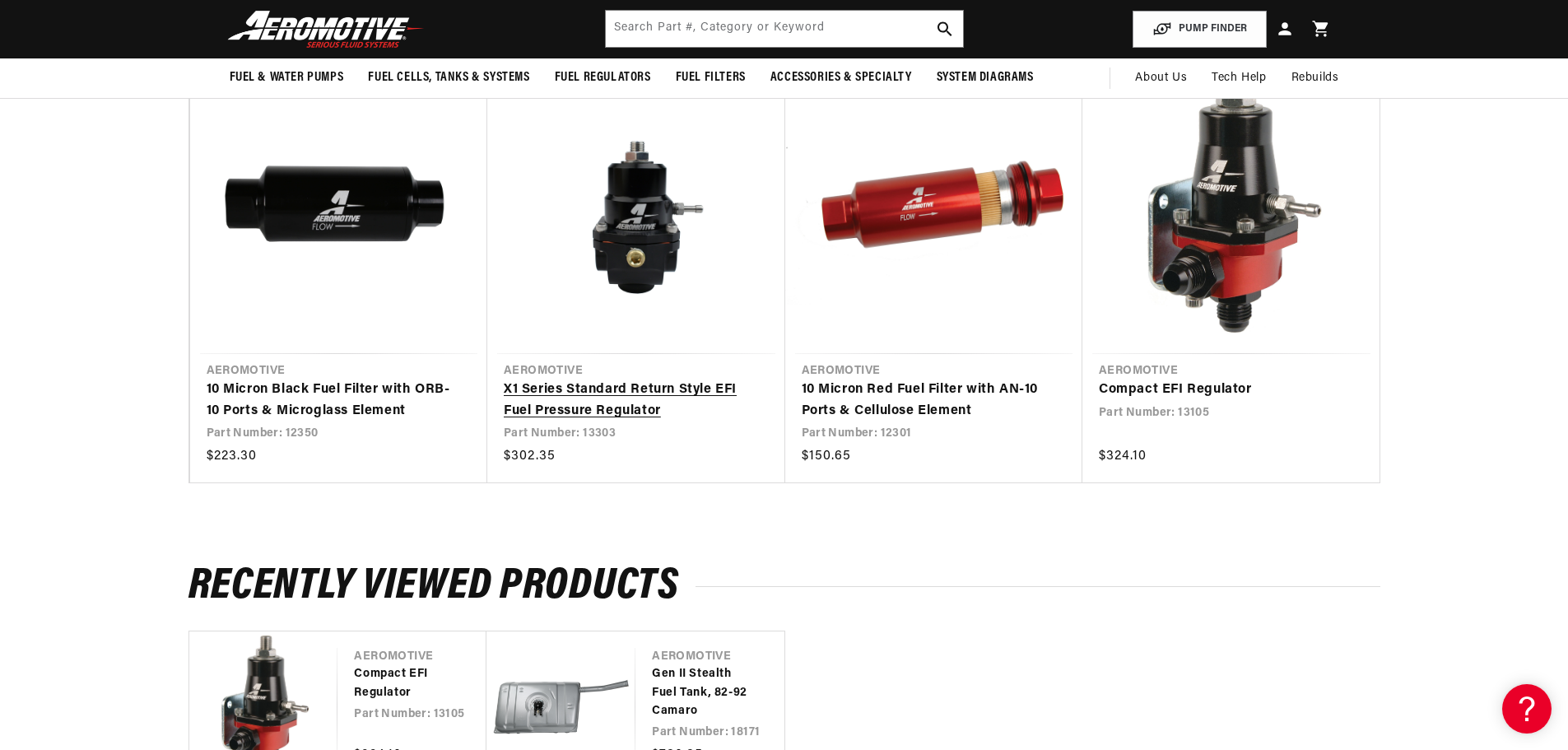
click at [648, 380] on link "X1 Series Standard Return Style EFI Fuel Pressure Regulator" at bounding box center [627, 401] width 248 height 42
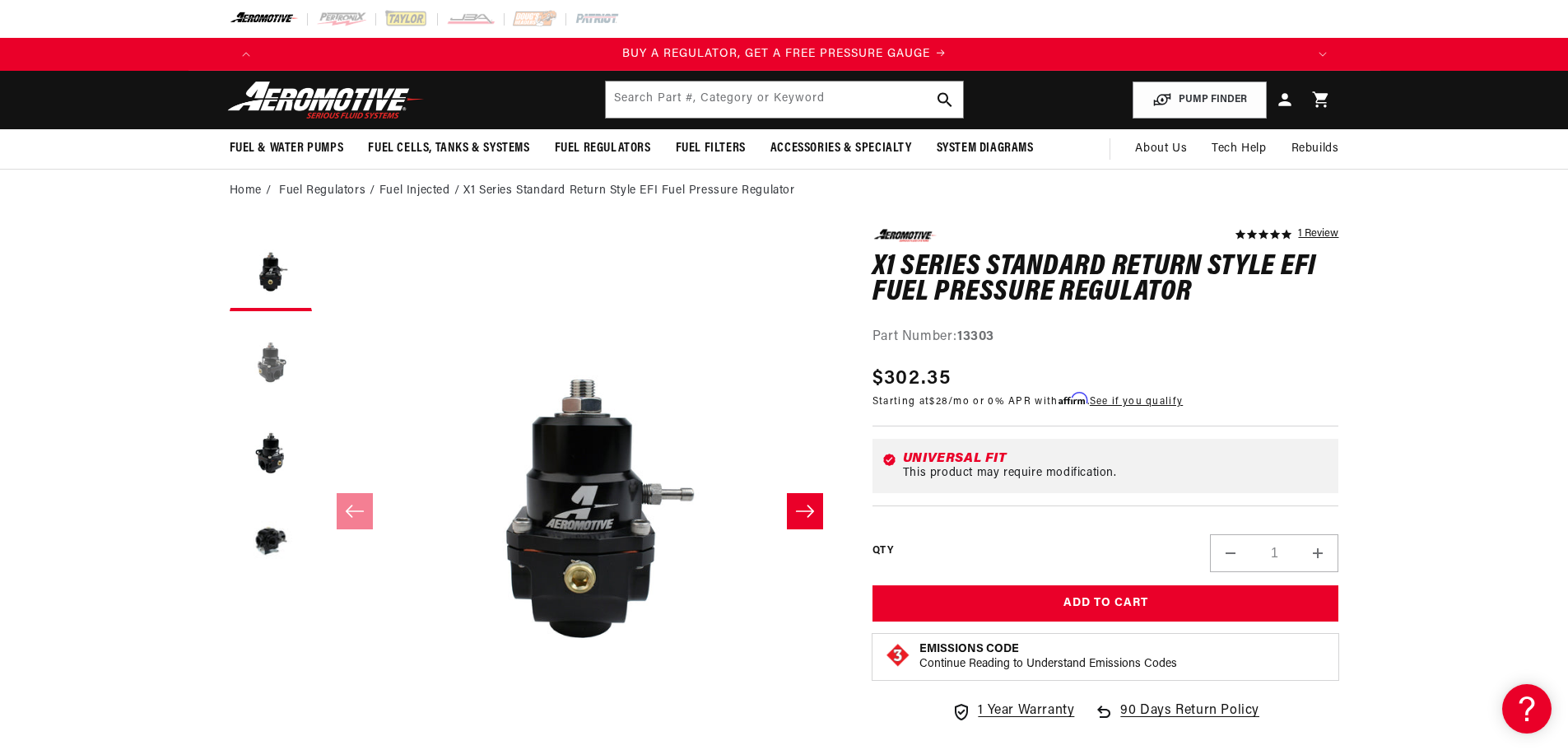
click at [275, 355] on button "Load image 2 in gallery view" at bounding box center [270, 360] width 82 height 82
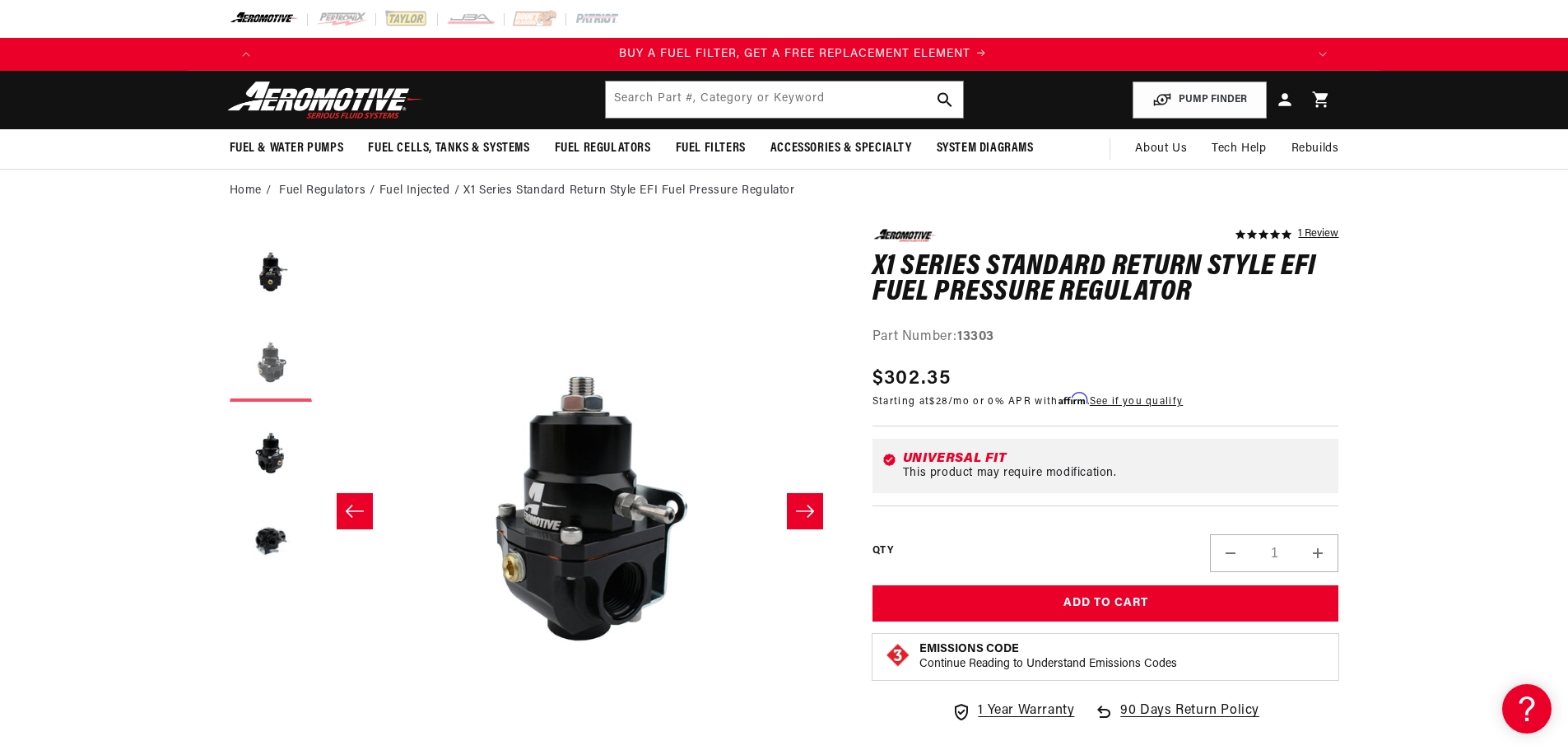
scroll to position [0, 1044]
click at [280, 458] on button "Load image 3 in gallery view" at bounding box center [270, 451] width 82 height 82
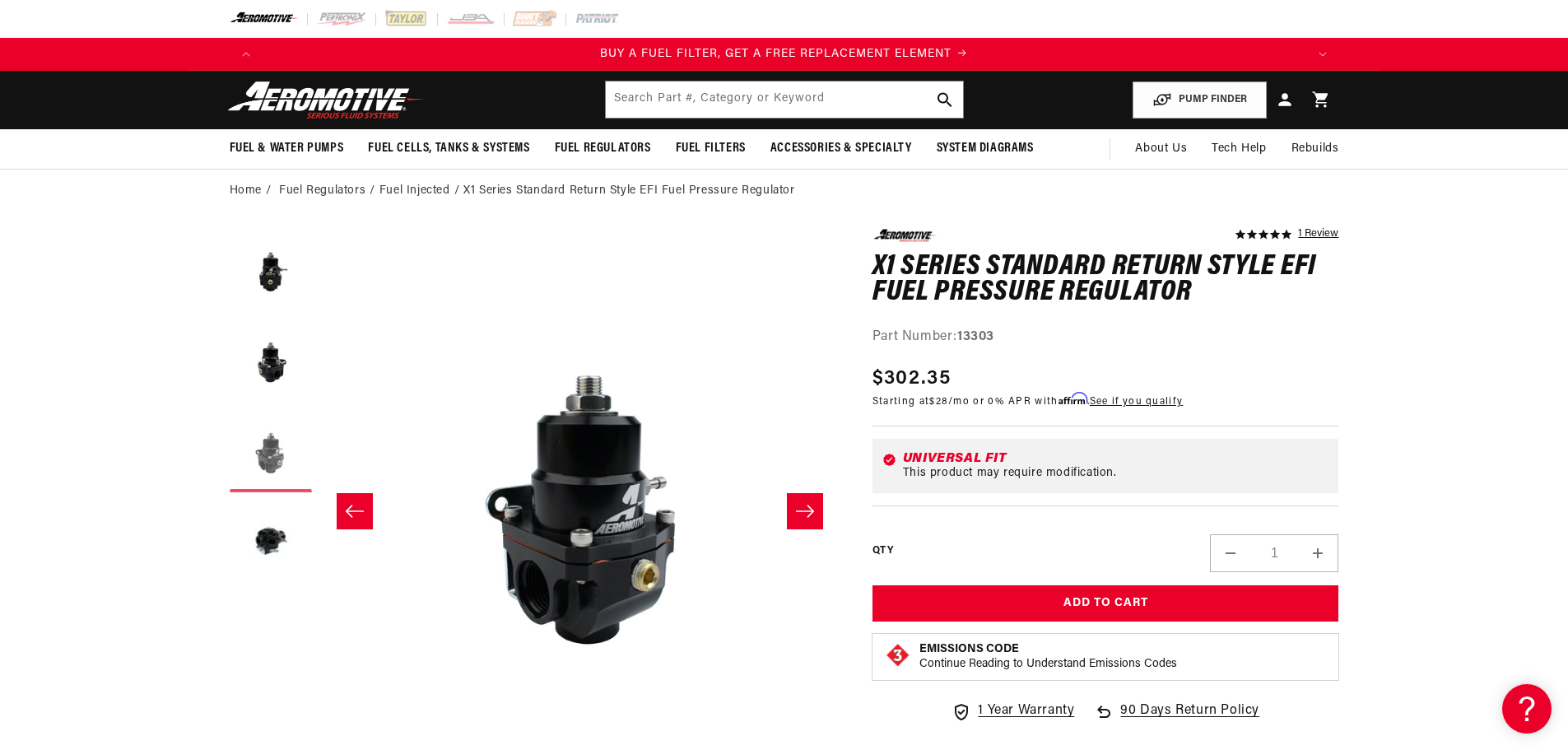
scroll to position [0, 1039]
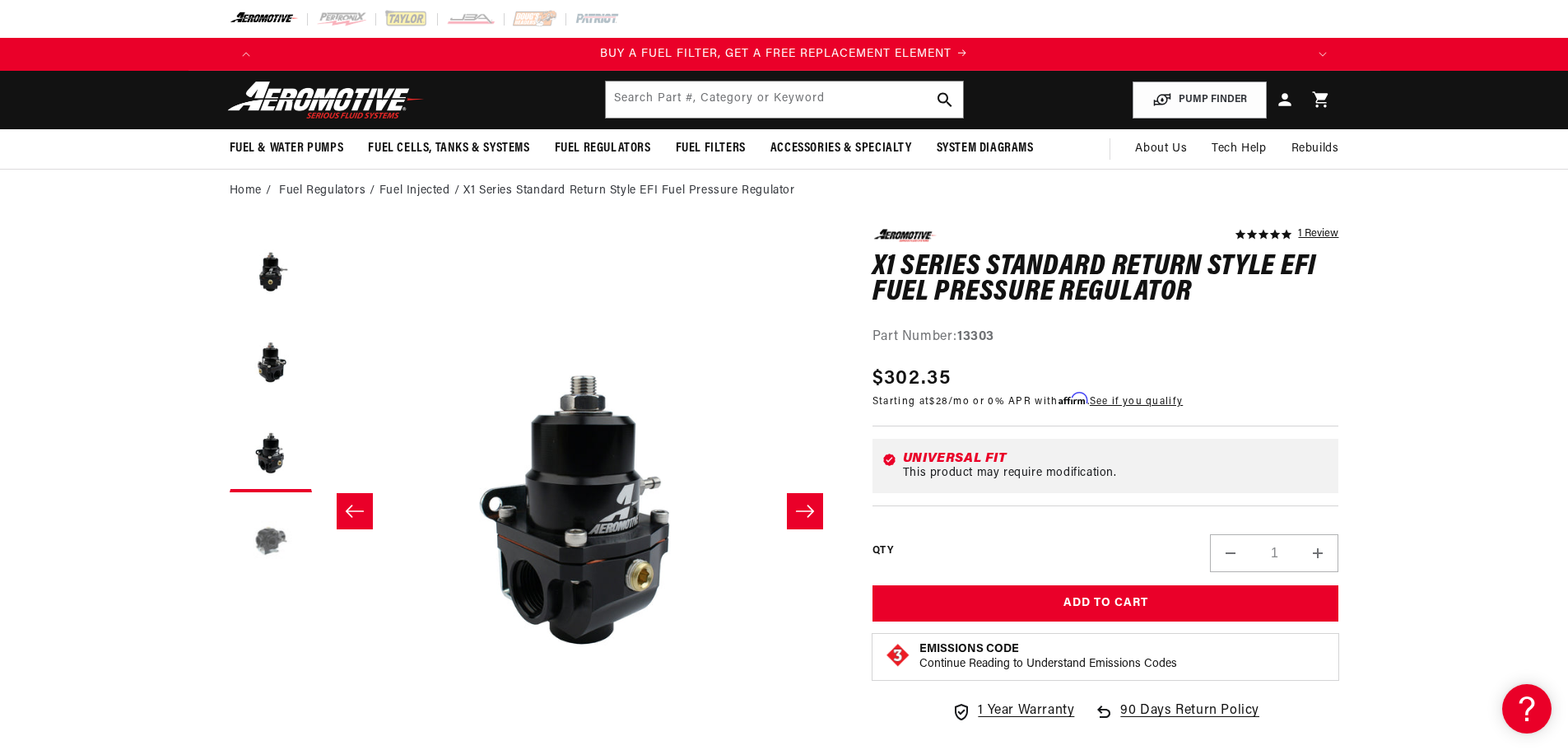
click at [271, 534] on button "Load image 4 in gallery view" at bounding box center [270, 541] width 82 height 82
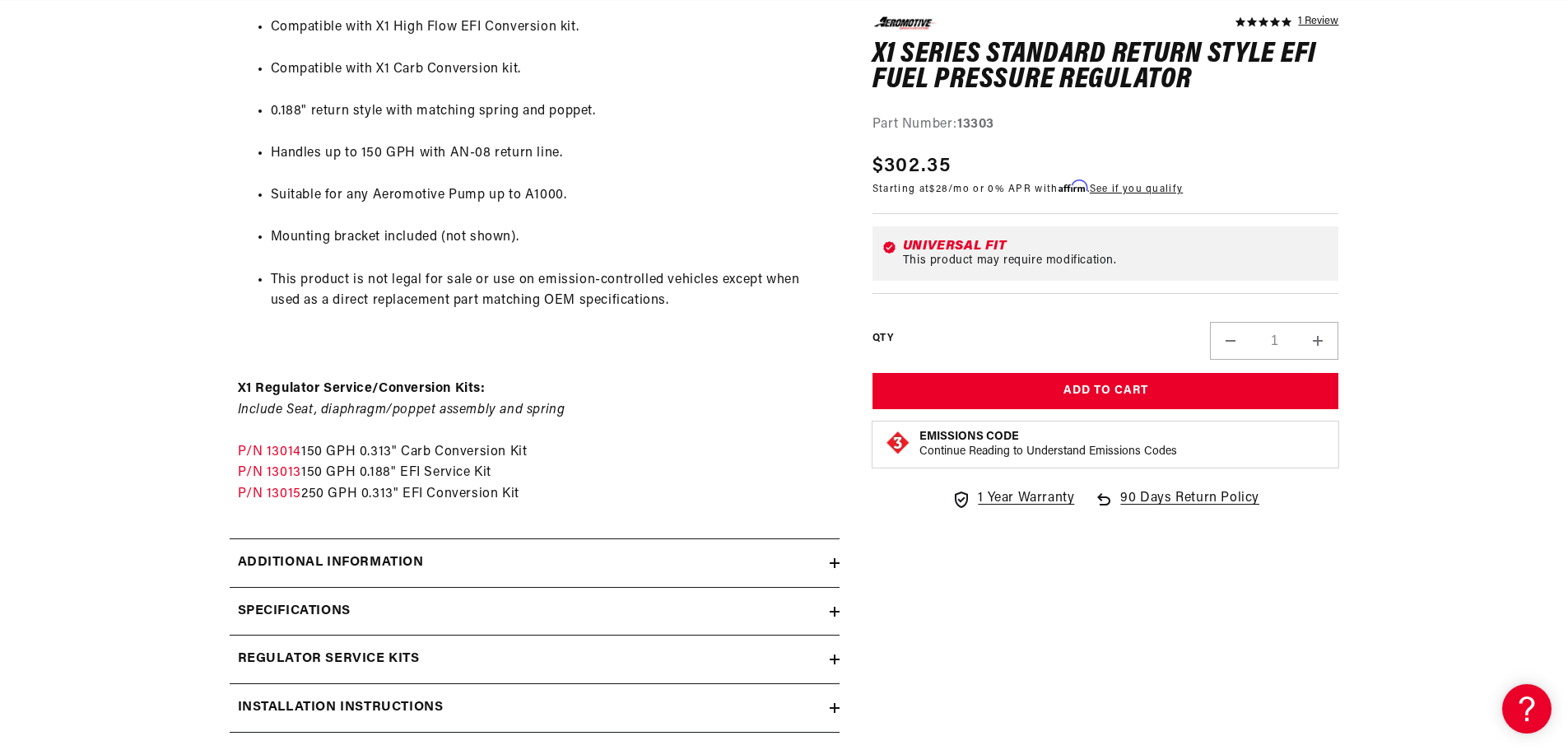
scroll to position [0, 0]
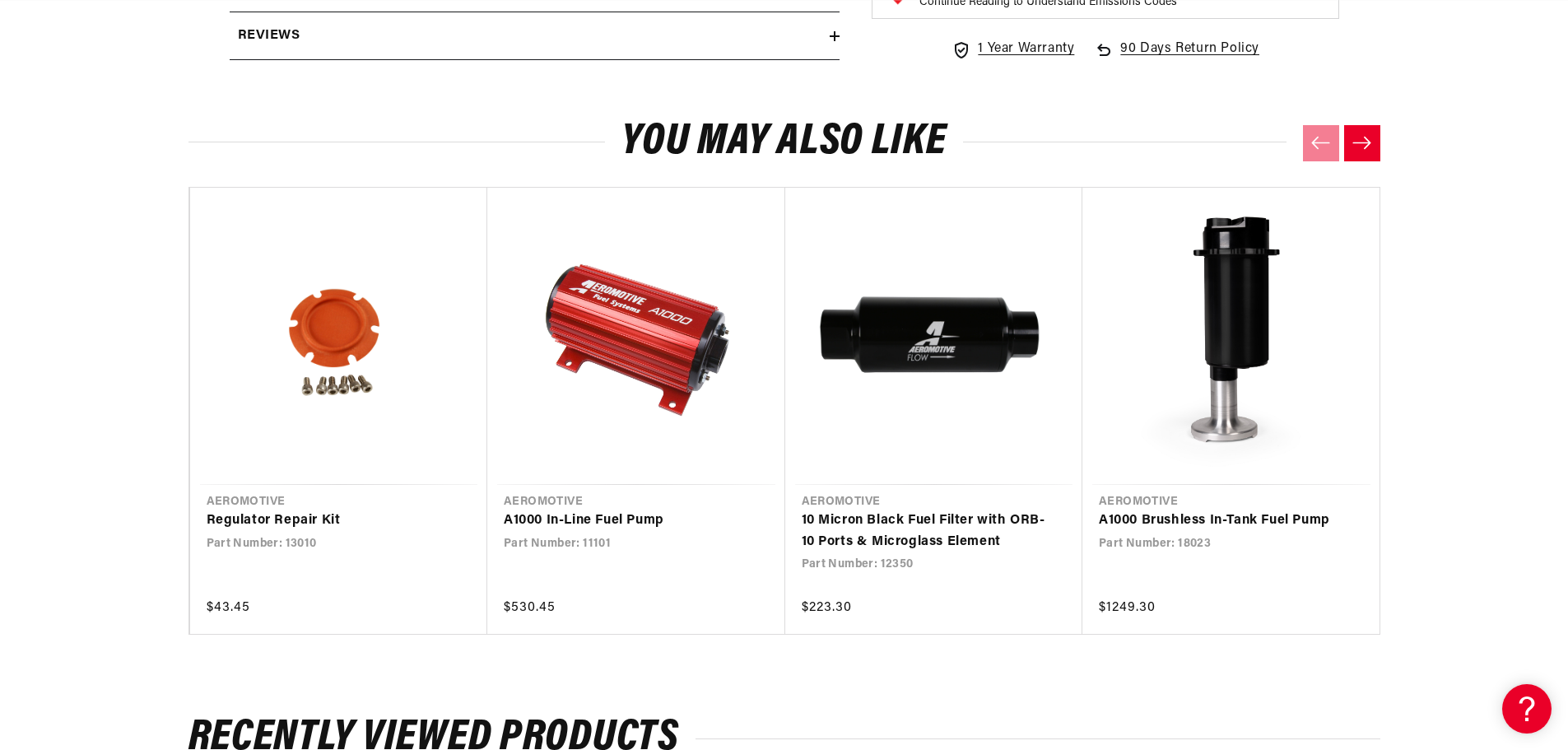
click at [1371, 146] on icon "Next slide" at bounding box center [1361, 143] width 21 height 14
